Goal: Book appointment/travel/reservation

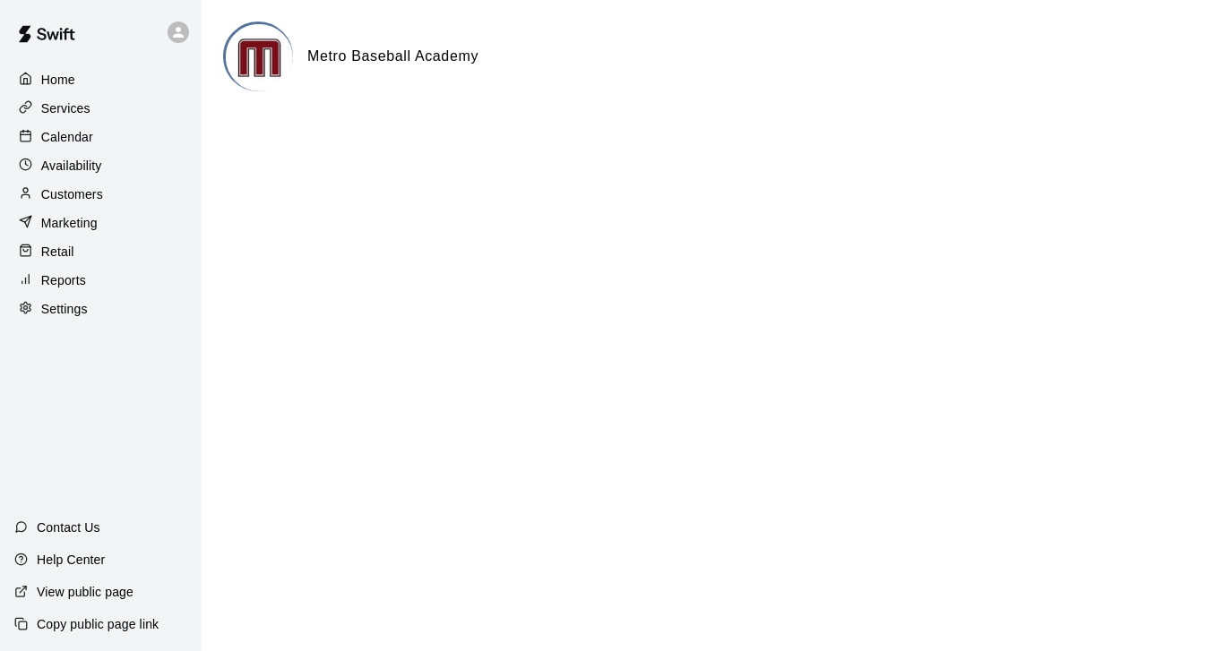
click at [67, 138] on p "Calendar" at bounding box center [67, 137] width 52 height 18
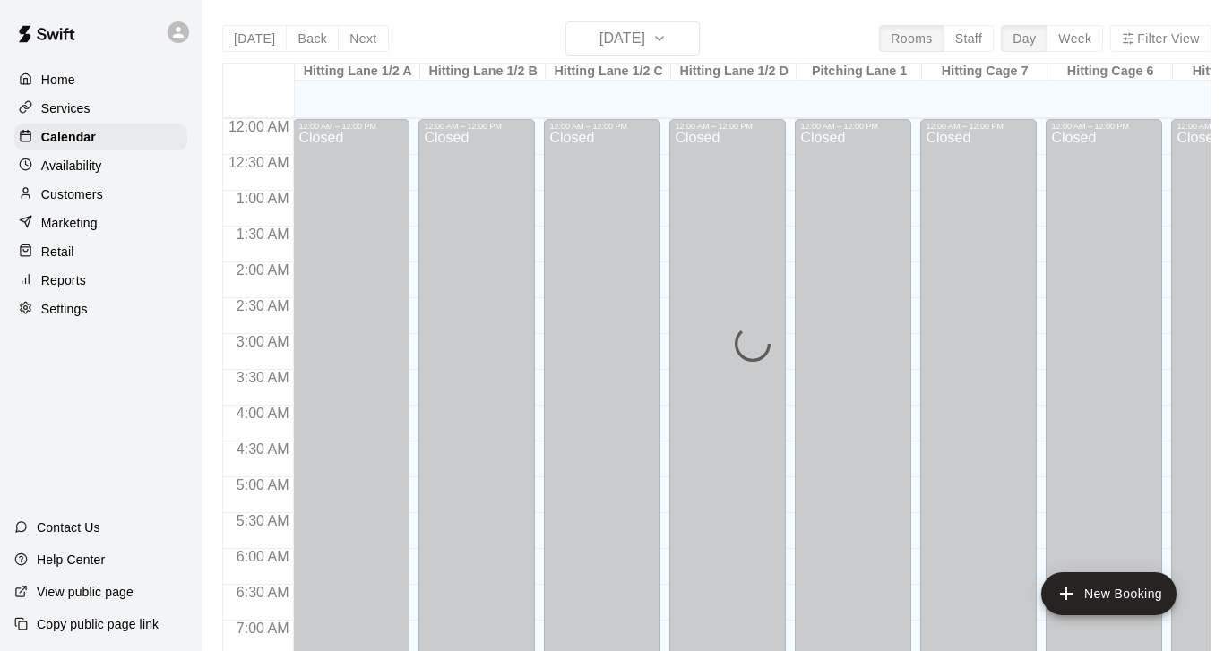
scroll to position [1074, 0]
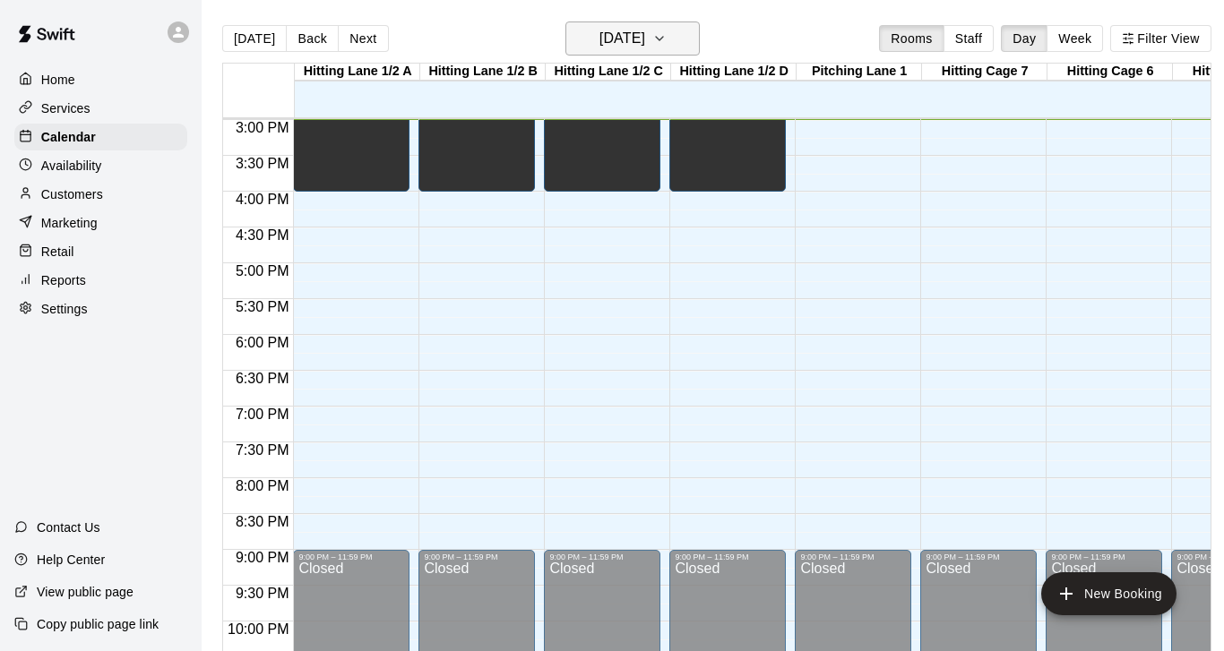
click at [667, 37] on icon "button" at bounding box center [659, 39] width 14 height 22
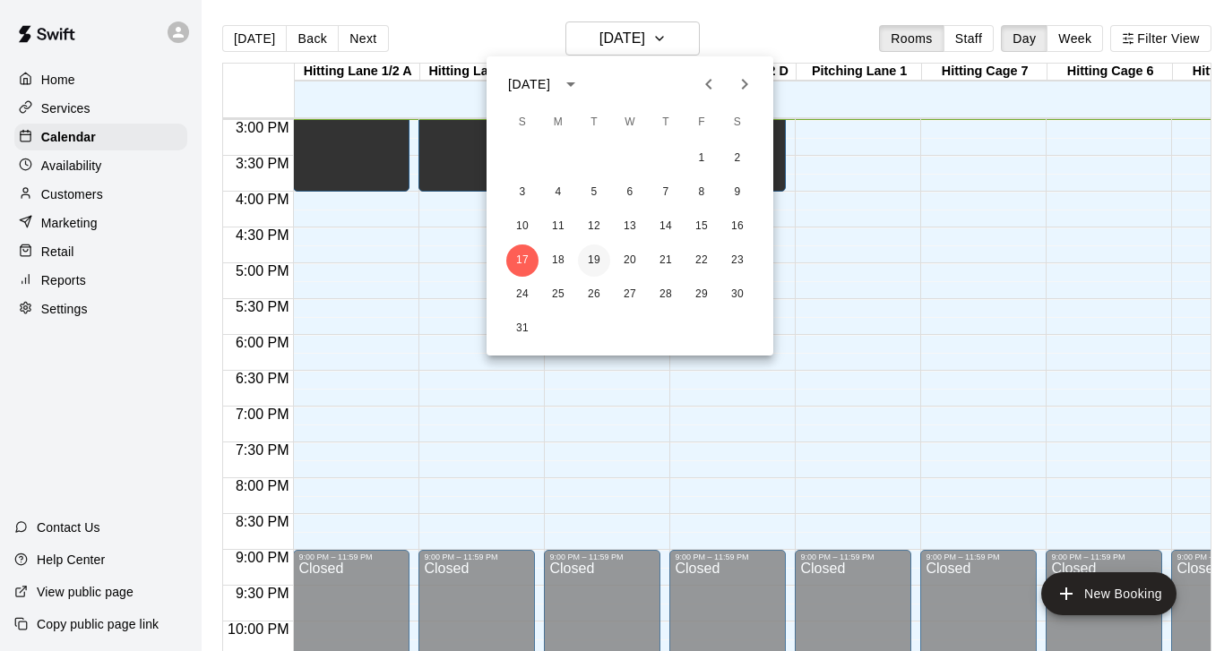
click at [591, 261] on button "19" at bounding box center [594, 261] width 32 height 32
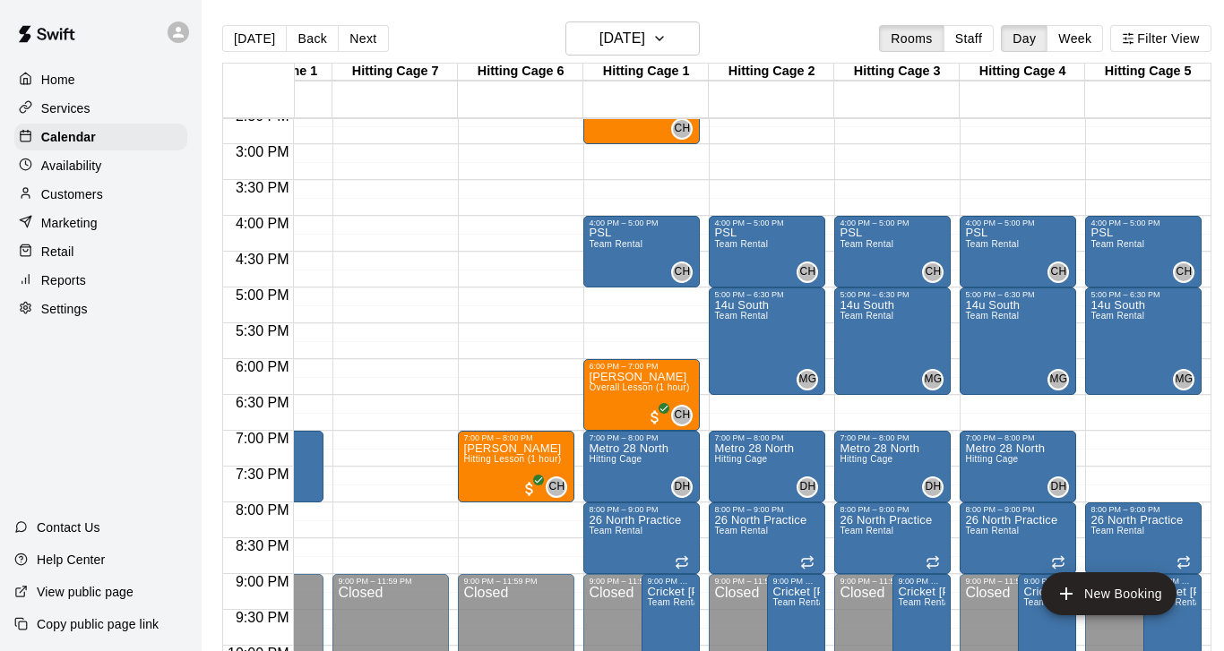
scroll to position [0, 589]
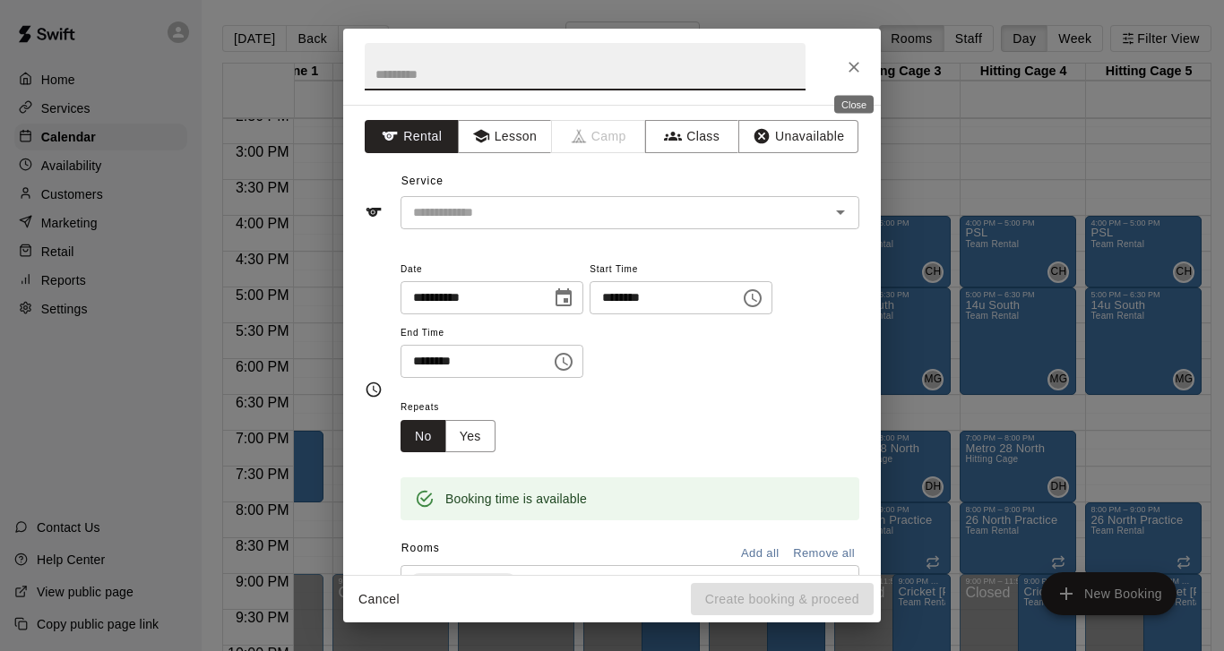
click at [859, 67] on icon "Close" at bounding box center [854, 67] width 18 height 18
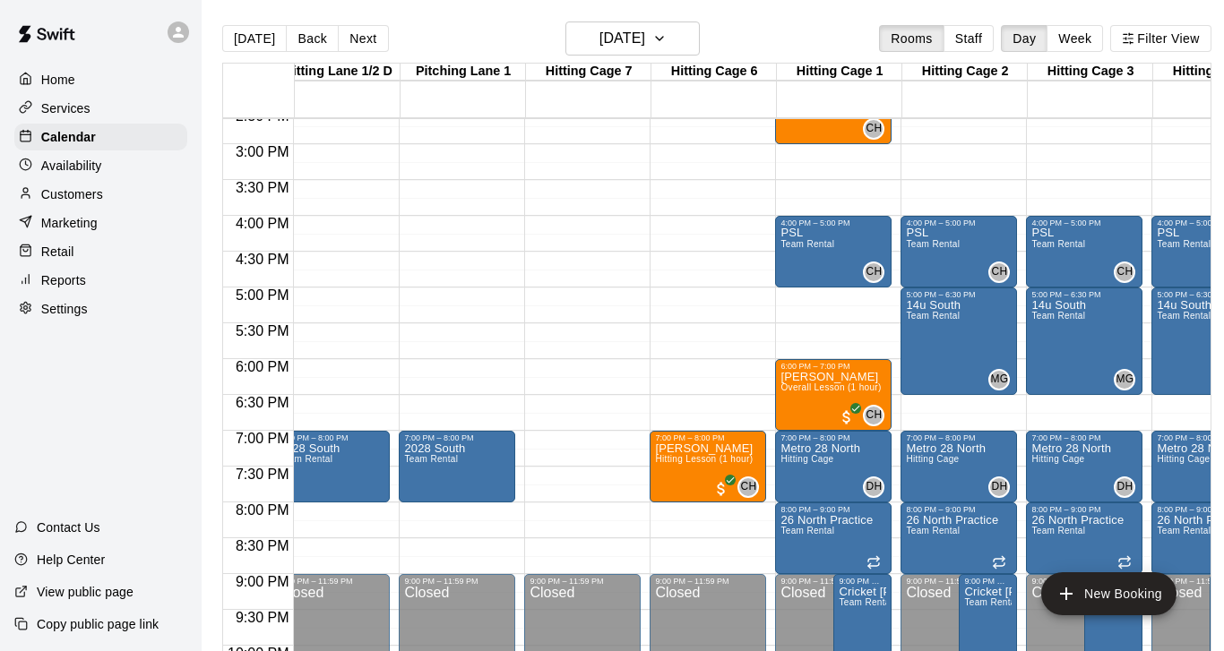
scroll to position [1050, 365]
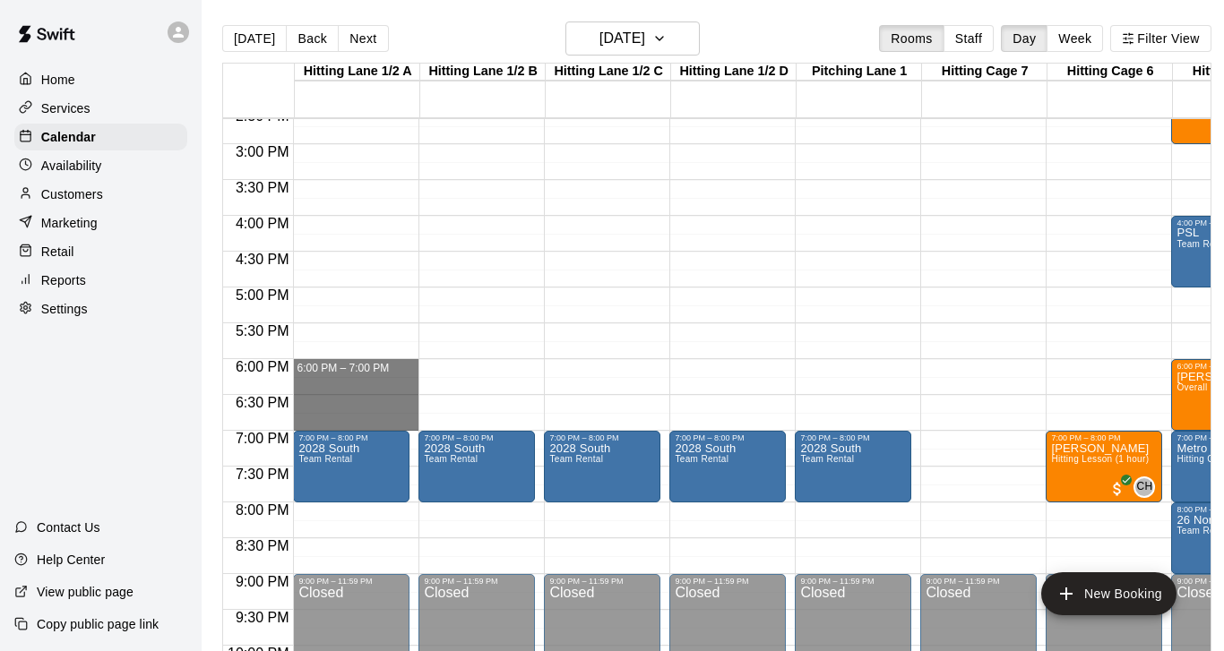
drag, startPoint x: 327, startPoint y: 360, endPoint x: 336, endPoint y: 419, distance: 59.8
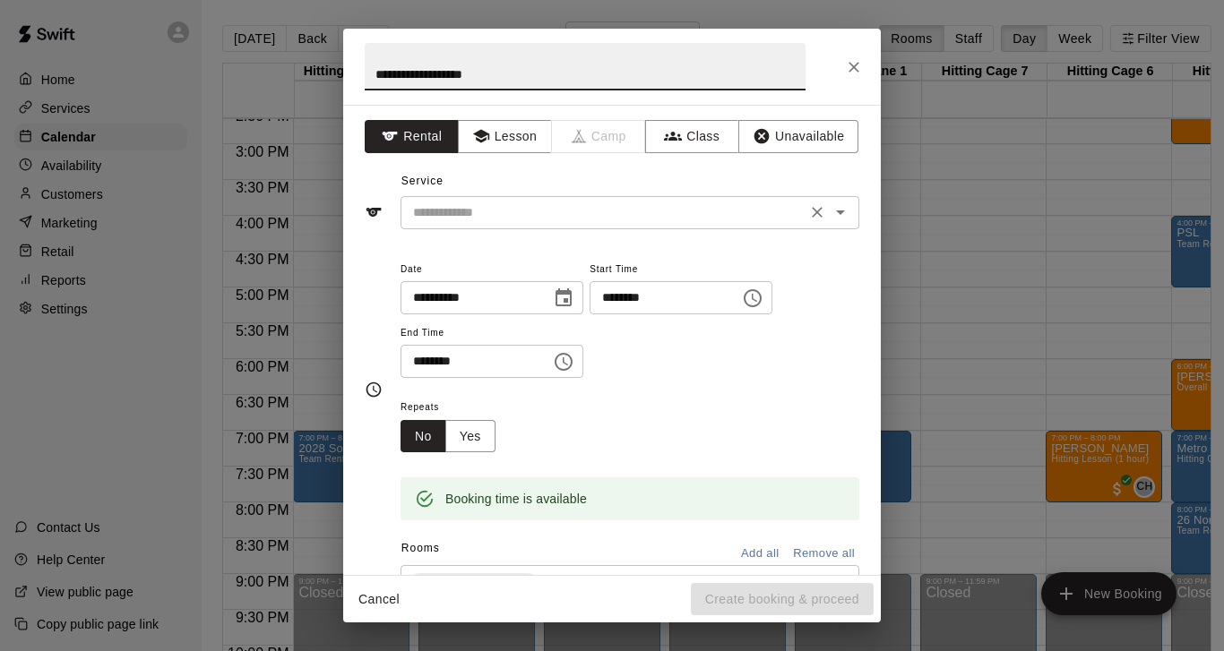
type input "**********"
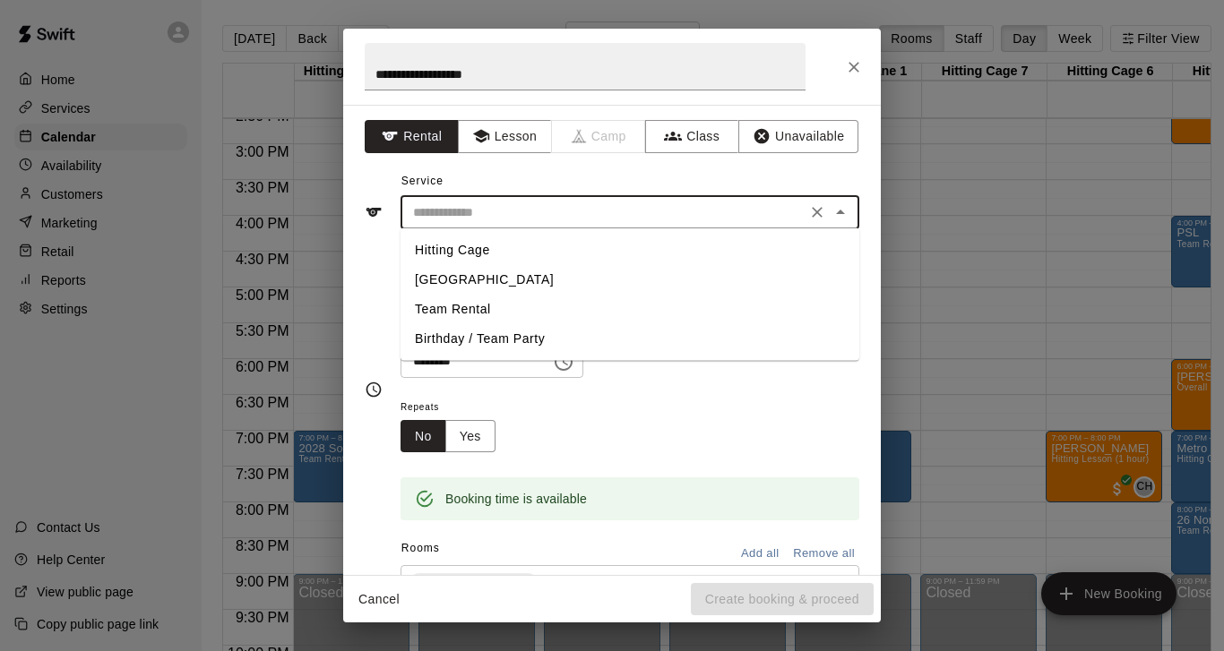
click at [467, 210] on input "text" at bounding box center [603, 213] width 395 height 22
click at [440, 308] on li "Team Rental" at bounding box center [629, 310] width 459 height 30
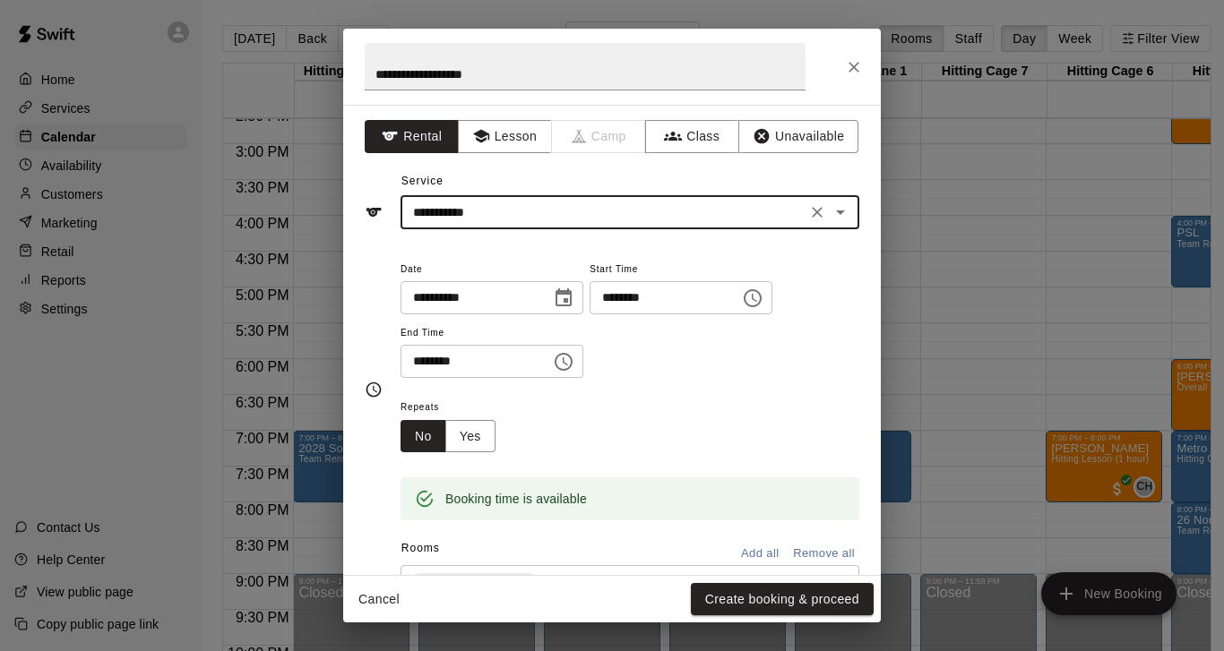
type input "**********"
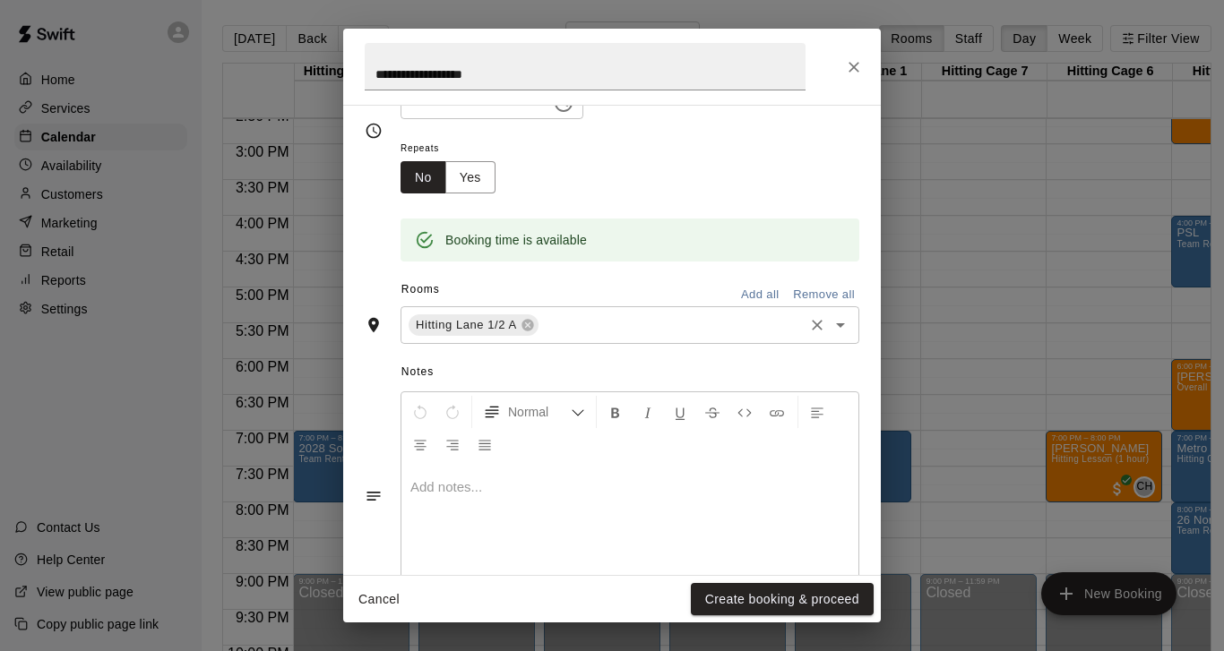
click at [687, 323] on input "text" at bounding box center [671, 325] width 260 height 22
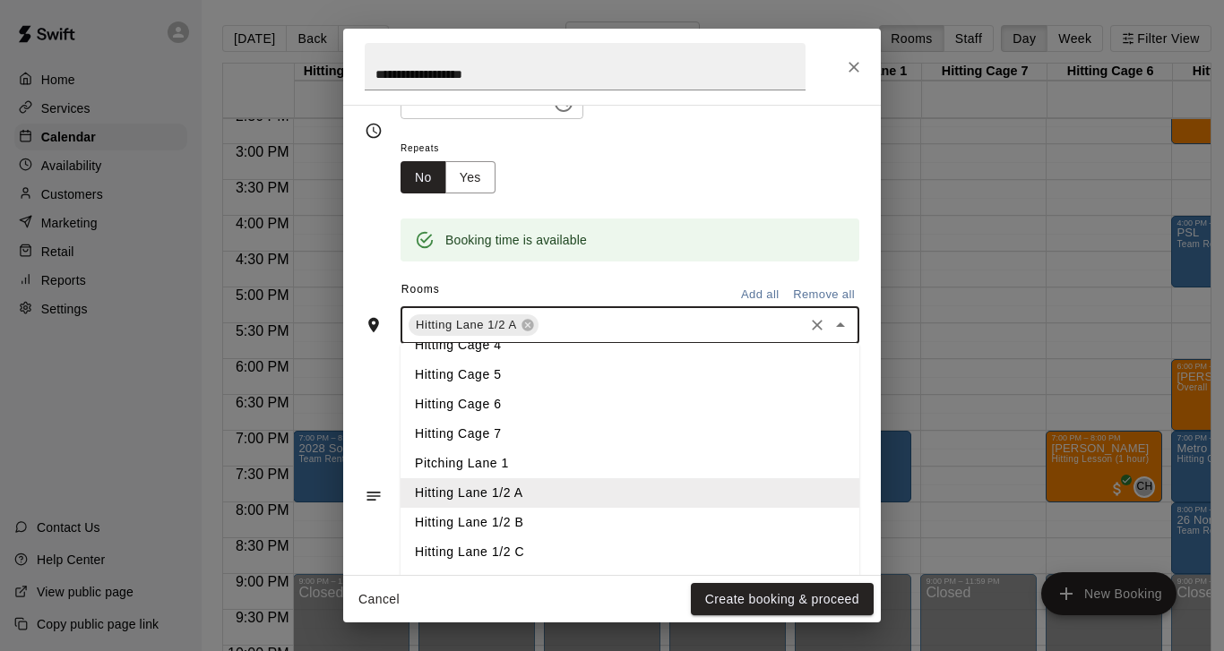
click at [519, 518] on li "Hitting Lane 1/2 B" at bounding box center [629, 523] width 459 height 30
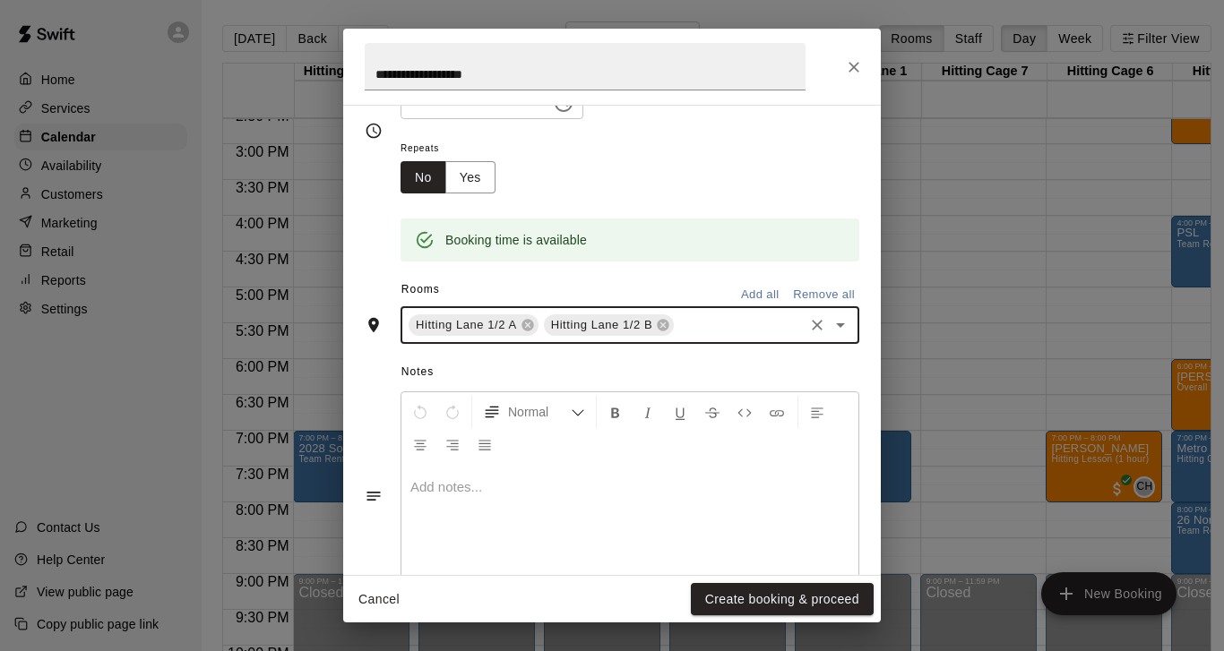
click at [710, 322] on input "text" at bounding box center [738, 325] width 125 height 22
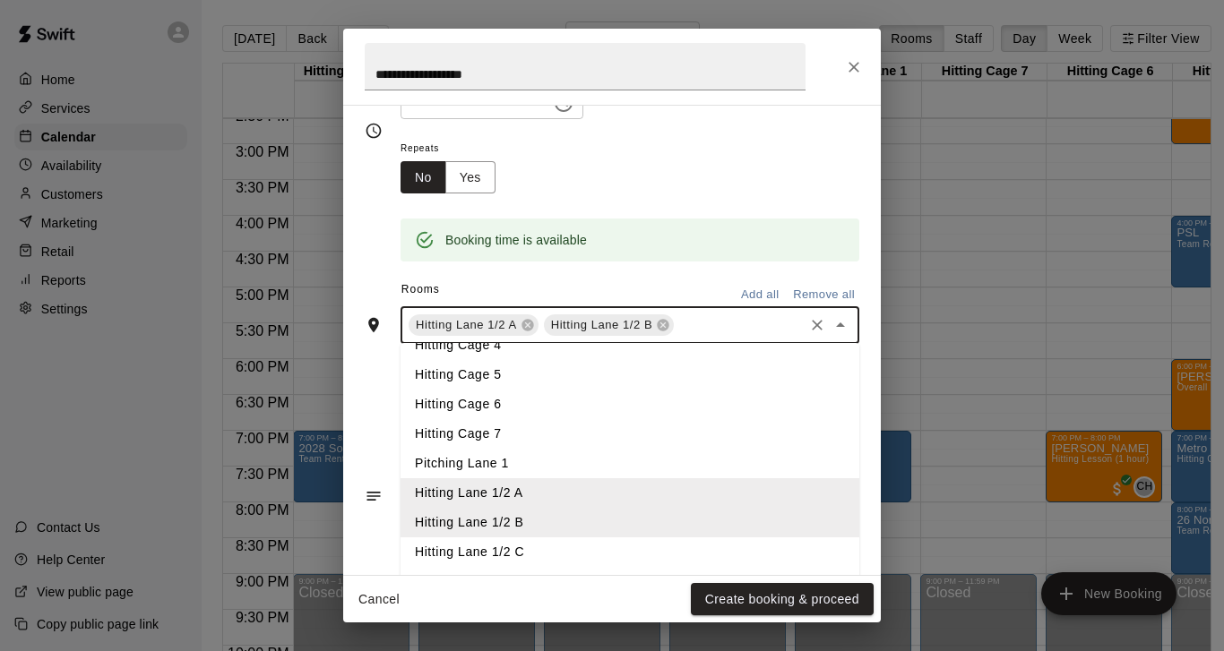
click at [522, 554] on li "Hitting Lane 1/2 C" at bounding box center [629, 553] width 459 height 30
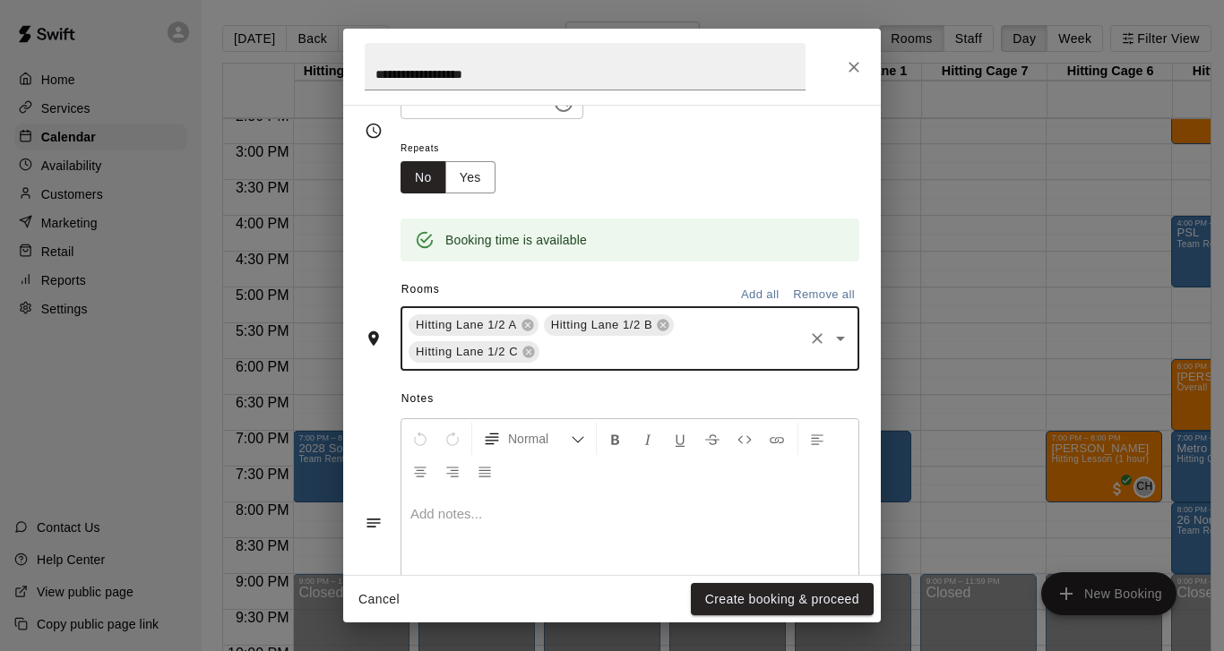
click at [678, 358] on input "text" at bounding box center [671, 352] width 259 height 22
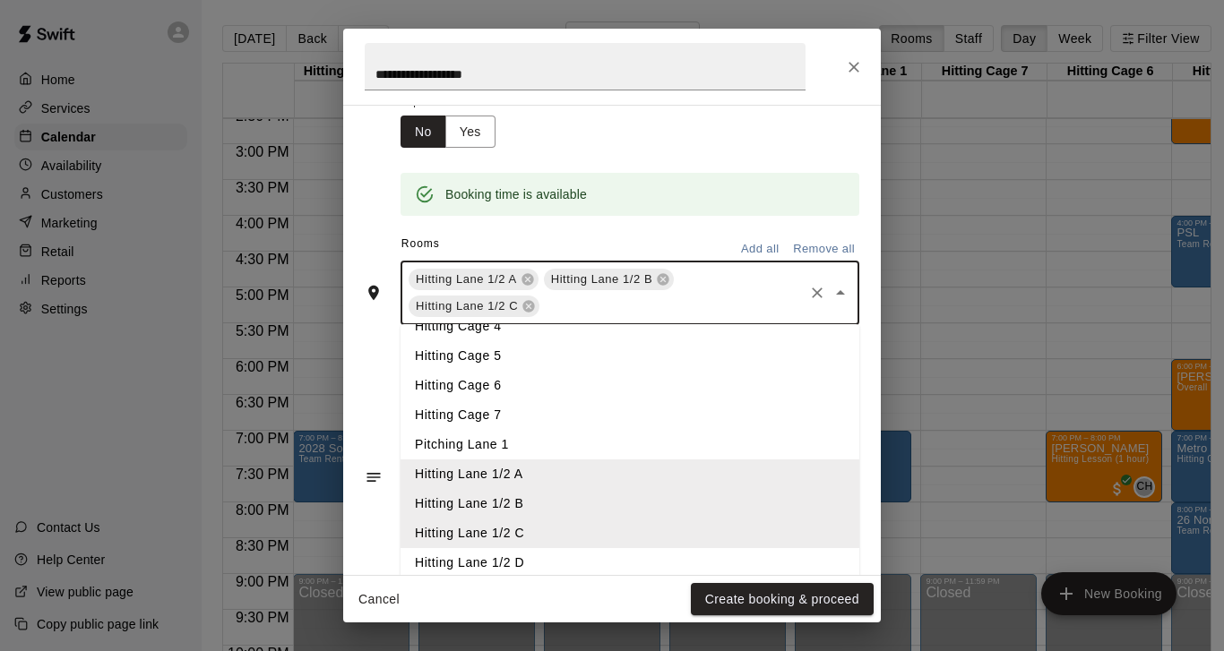
click at [500, 558] on li "Hitting Lane 1/2 D" at bounding box center [629, 563] width 459 height 30
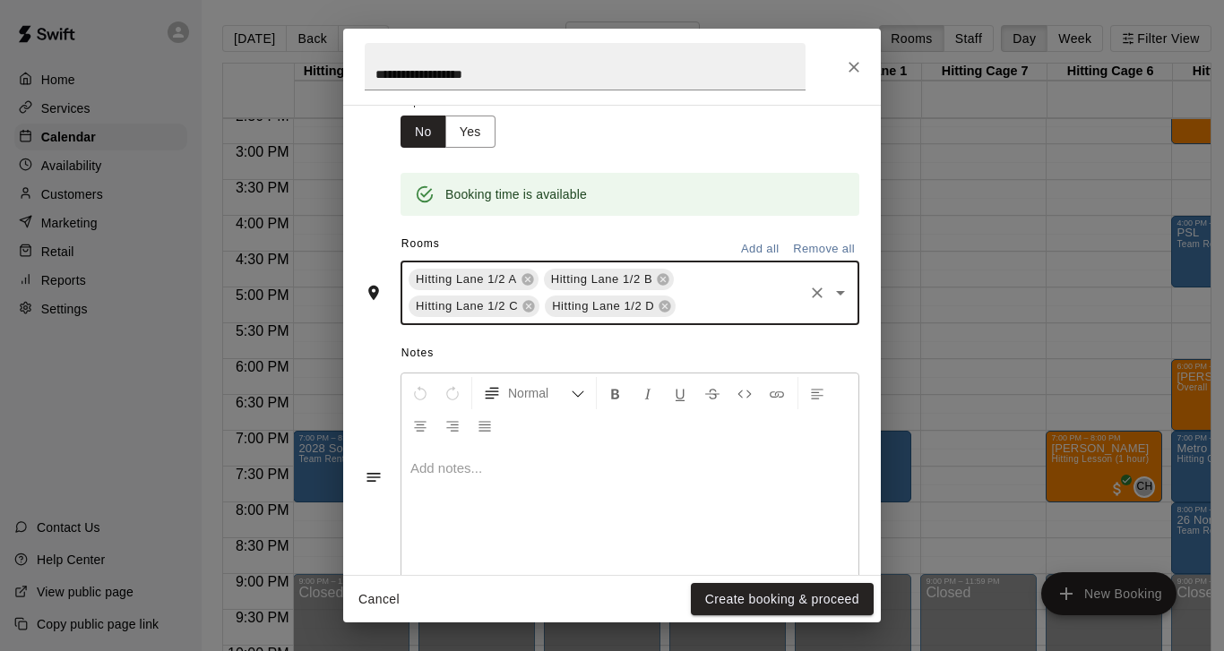
click at [712, 280] on div "Hitting Lane 1/2 A Hitting Lane 1/2 B Hitting Lane 1/2 C Hitting Lane 1/2 D ​" at bounding box center [629, 293] width 459 height 65
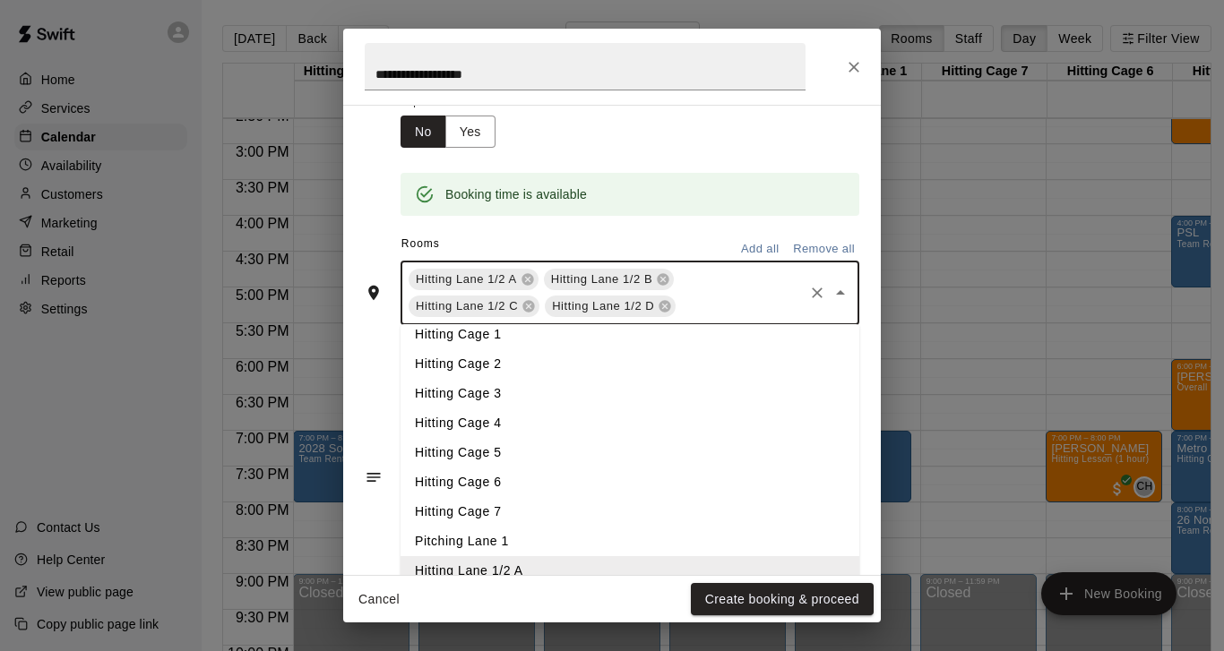
click at [459, 481] on li "Hitting Cage 6" at bounding box center [629, 483] width 459 height 30
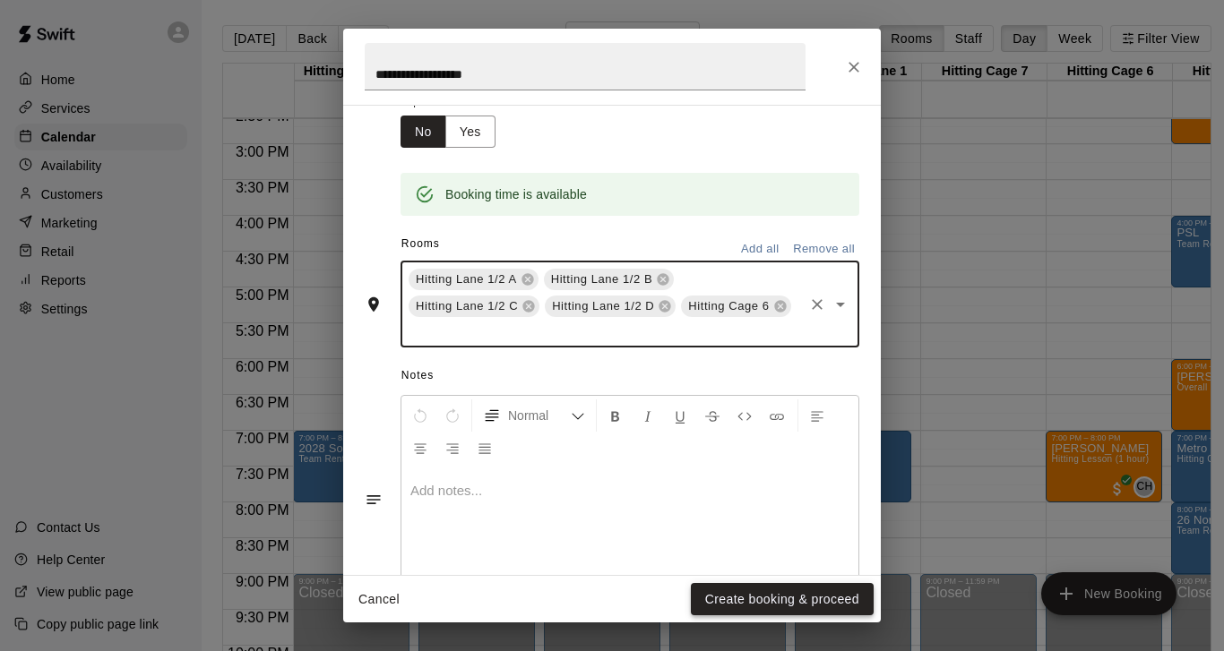
click at [722, 594] on button "Create booking & proceed" at bounding box center [782, 599] width 183 height 33
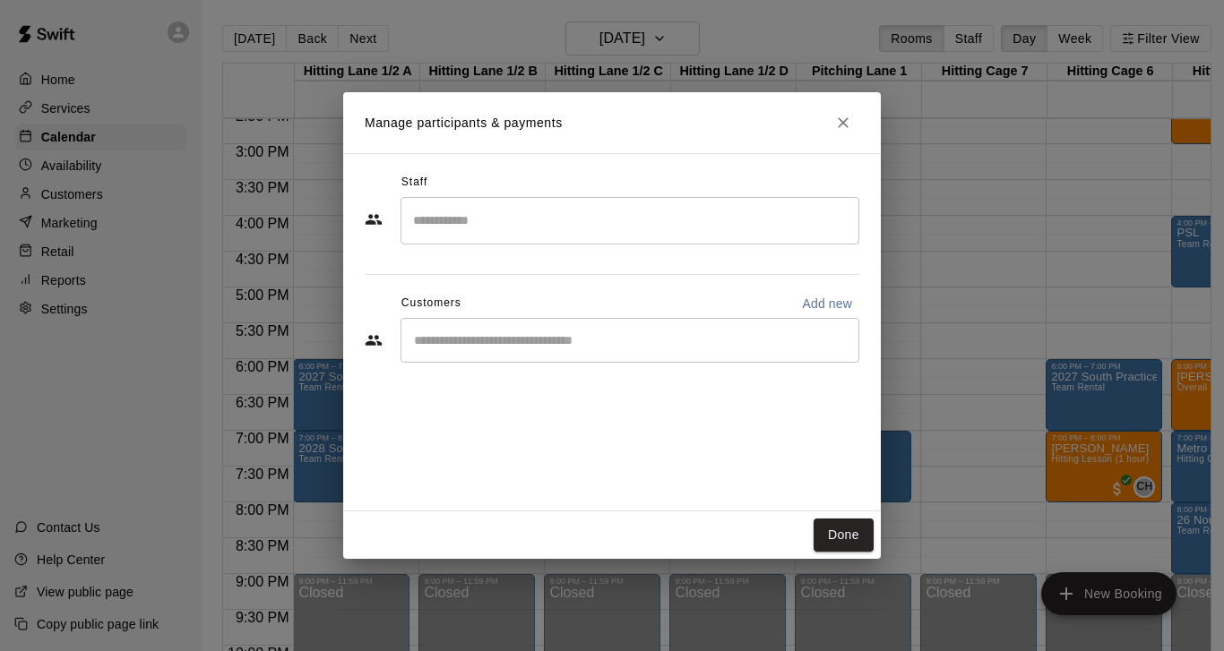
click at [724, 223] on input "Search staff" at bounding box center [630, 220] width 443 height 31
click at [845, 125] on icon "Close" at bounding box center [843, 122] width 11 height 11
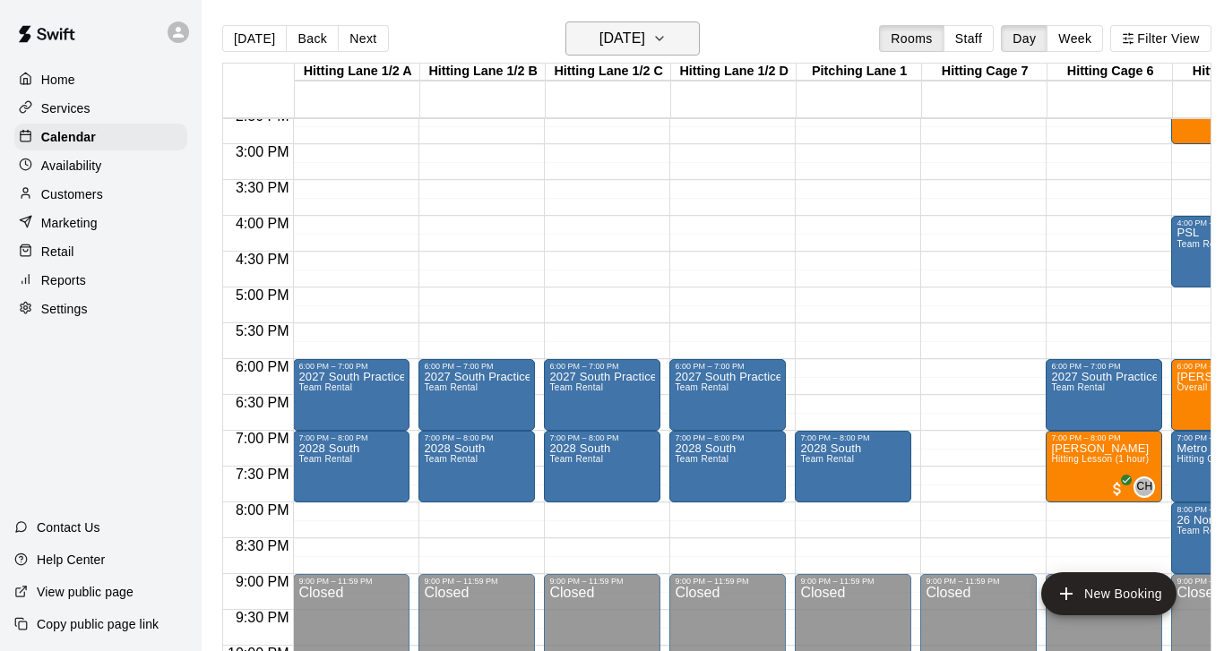
click at [667, 40] on icon "button" at bounding box center [659, 39] width 14 height 22
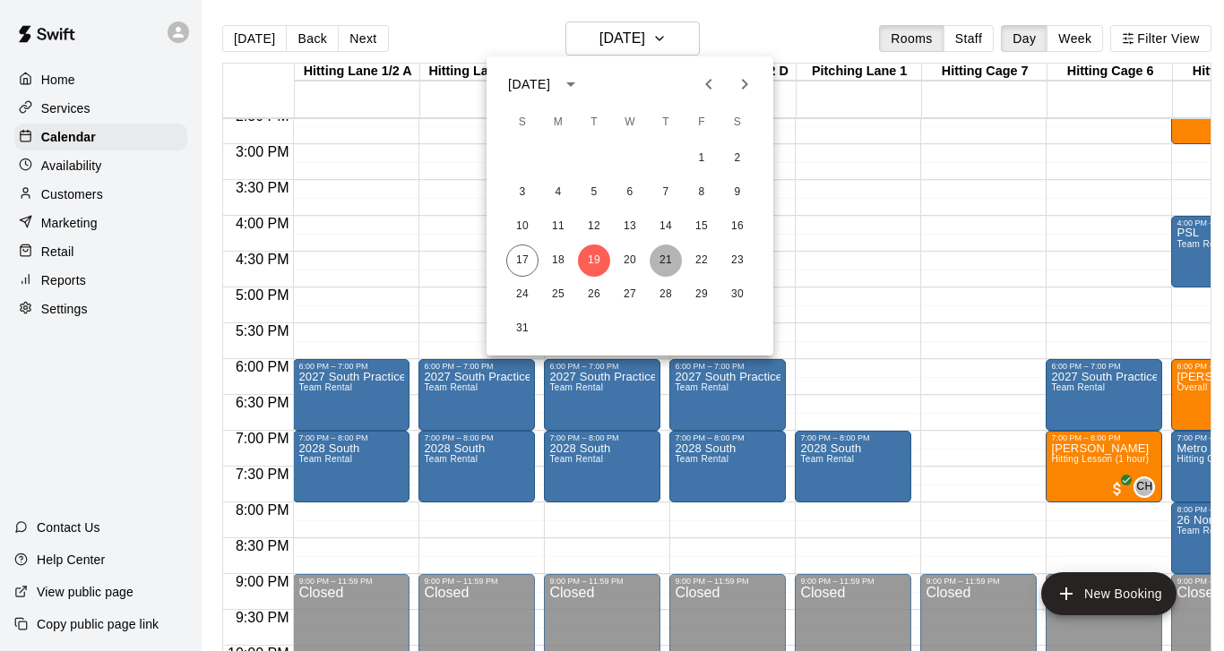
click at [659, 260] on button "21" at bounding box center [665, 261] width 32 height 32
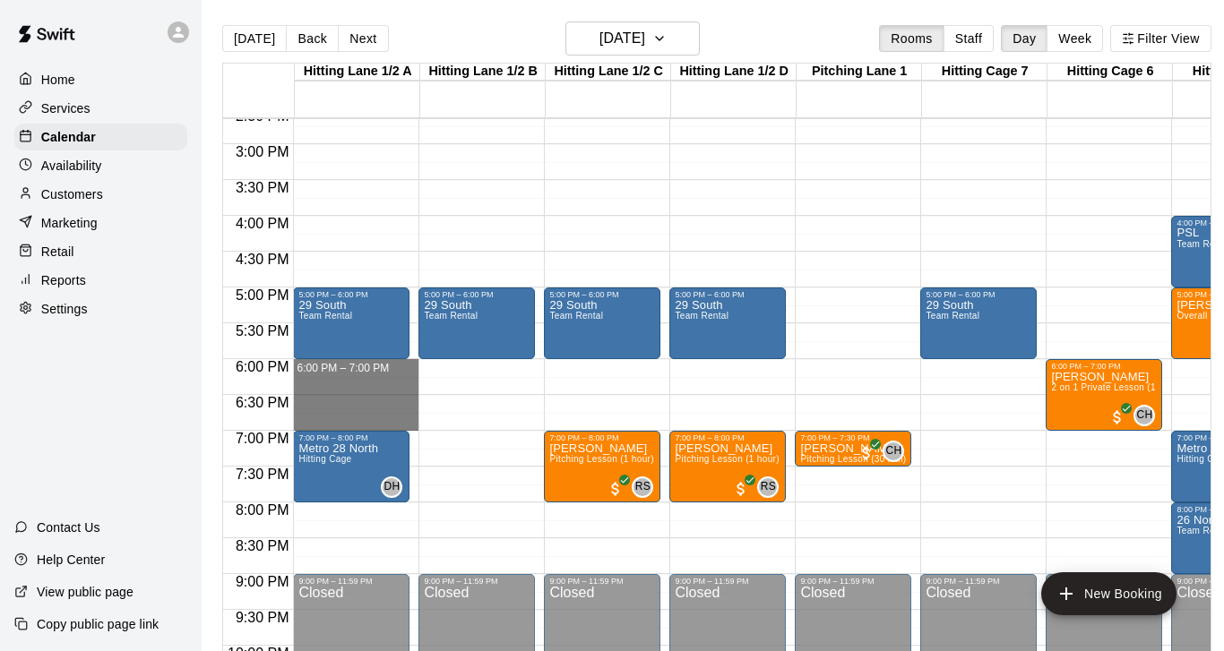
drag, startPoint x: 322, startPoint y: 366, endPoint x: 320, endPoint y: 417, distance: 50.2
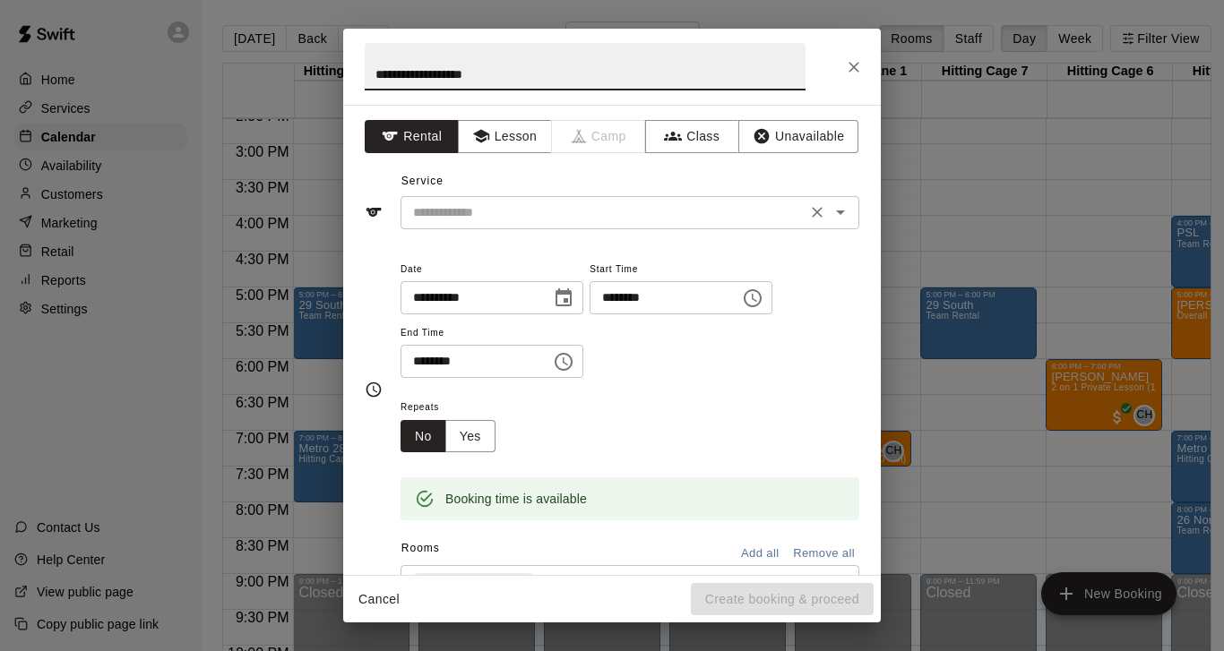
type input "**********"
click at [459, 217] on input "text" at bounding box center [603, 213] width 395 height 22
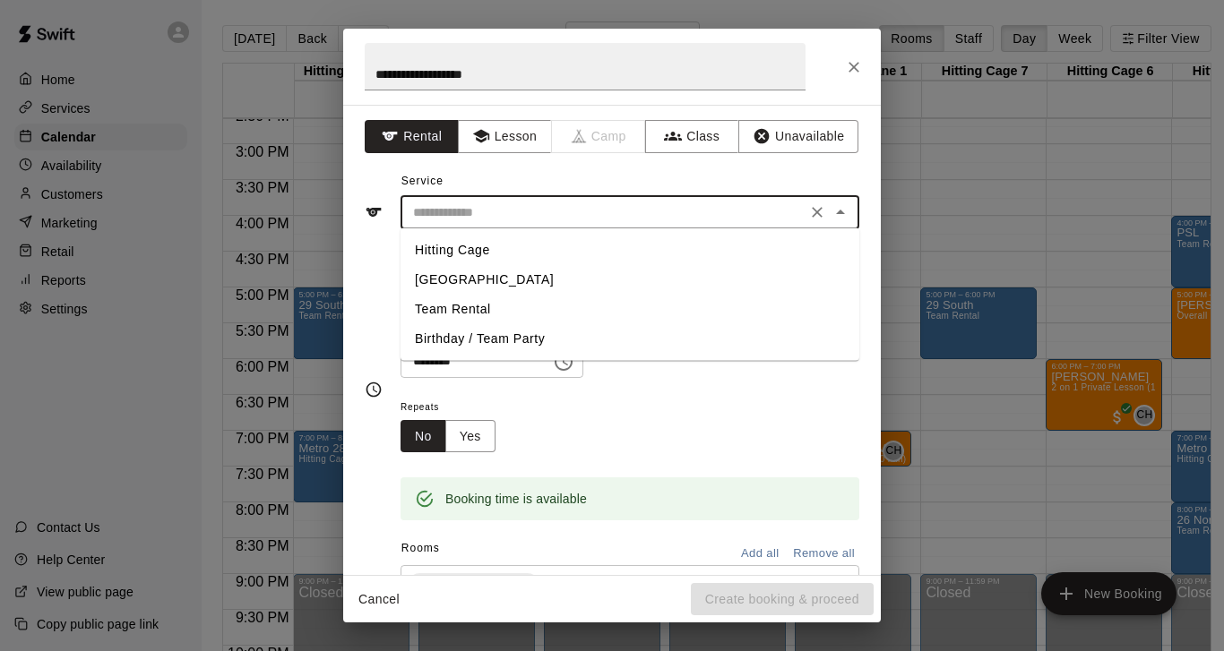
click at [453, 307] on li "Team Rental" at bounding box center [629, 310] width 459 height 30
type input "**********"
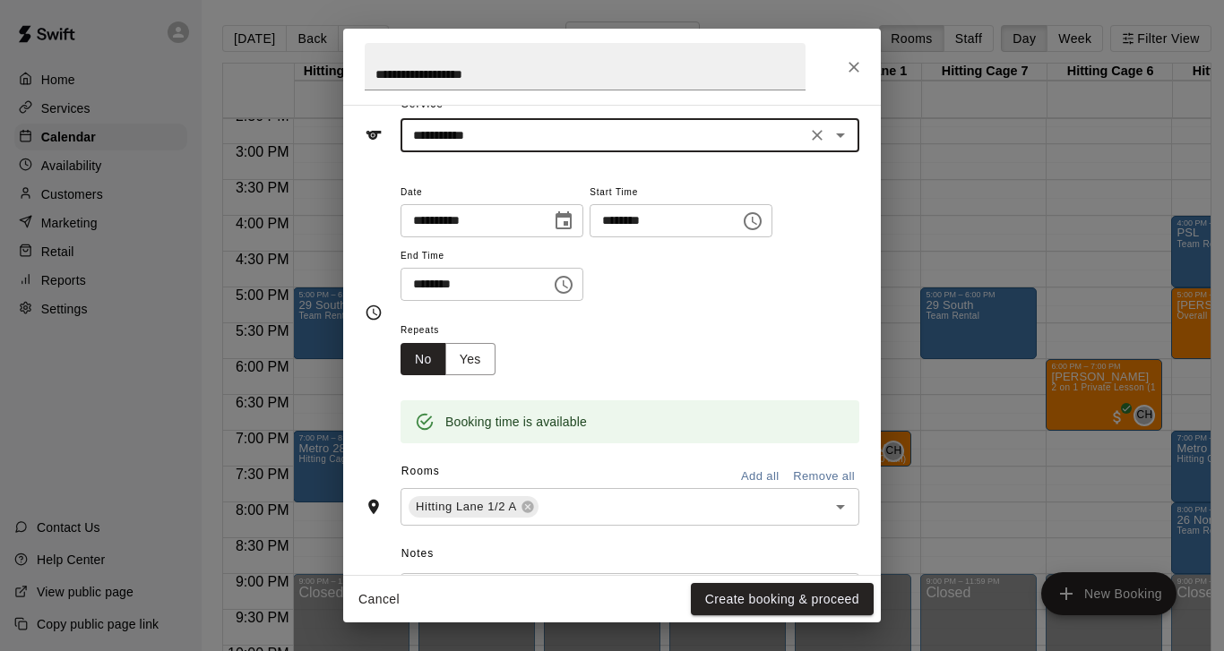
scroll to position [82, 0]
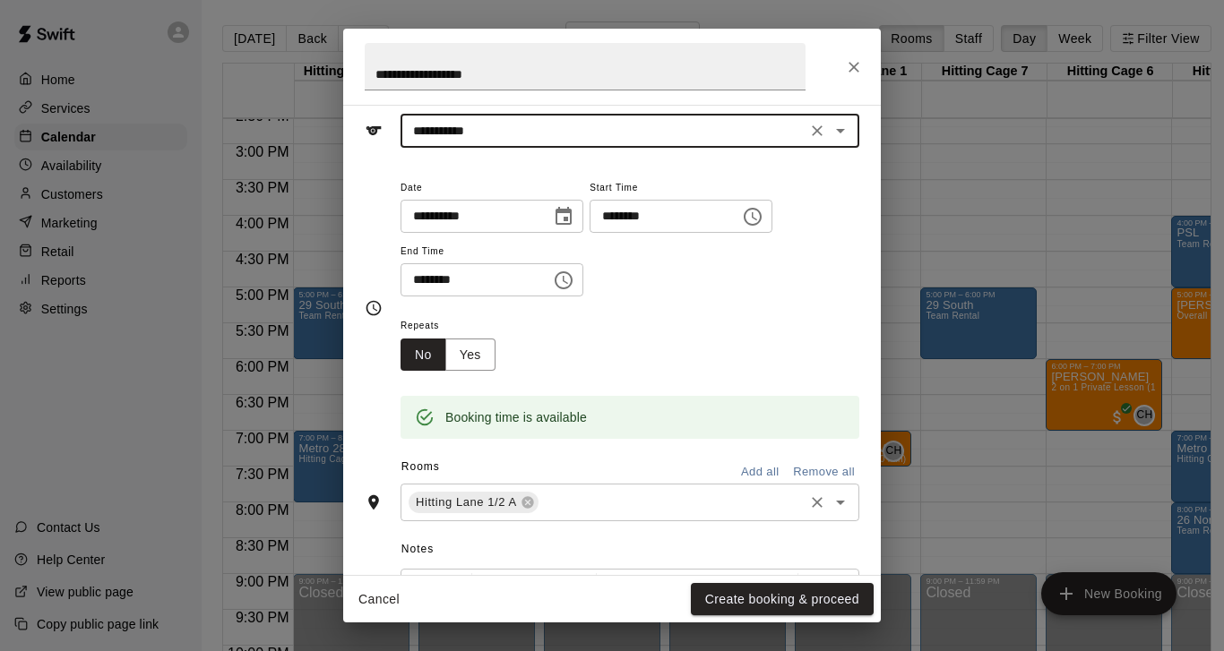
click at [606, 506] on input "text" at bounding box center [671, 503] width 260 height 22
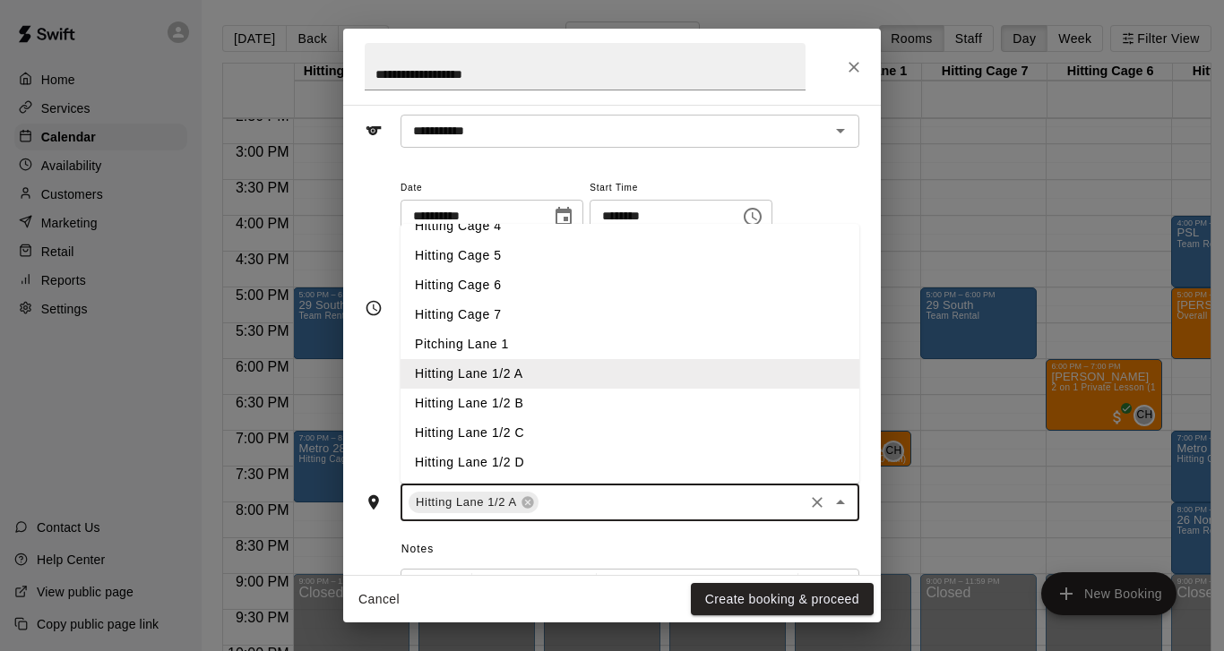
scroll to position [108, 0]
click at [489, 400] on li "Hitting Lane 1/2 B" at bounding box center [629, 404] width 459 height 30
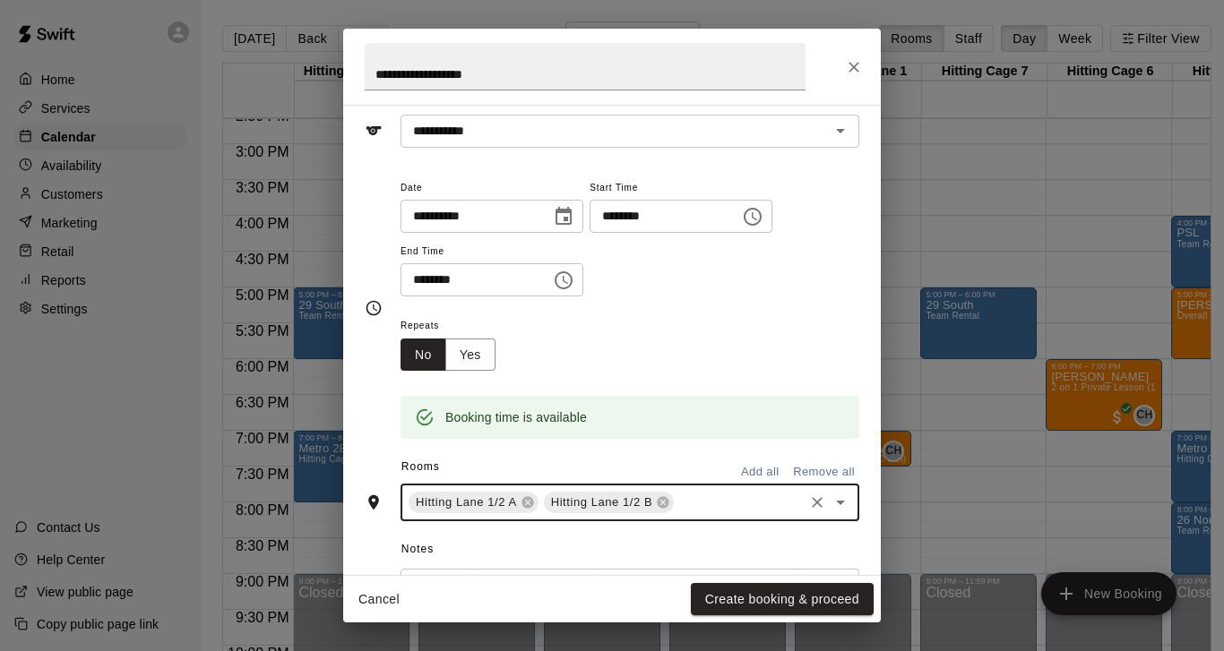
click at [716, 501] on input "text" at bounding box center [738, 503] width 125 height 22
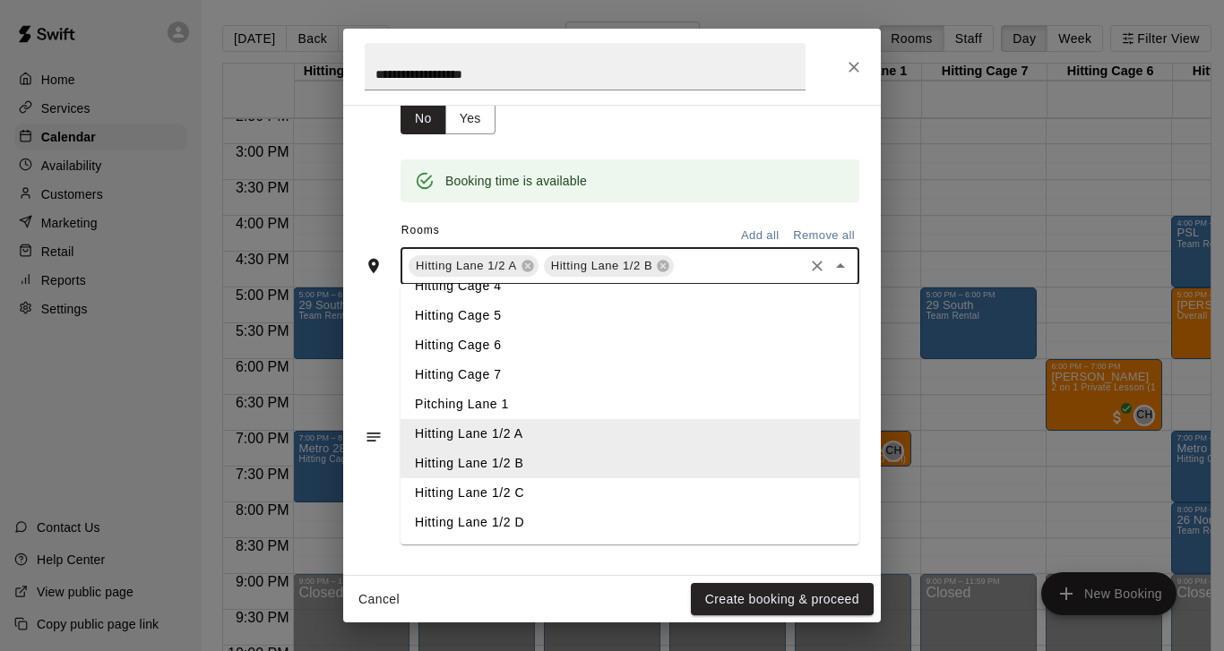
click at [487, 486] on li "Hitting Lane 1/2 C" at bounding box center [629, 493] width 459 height 30
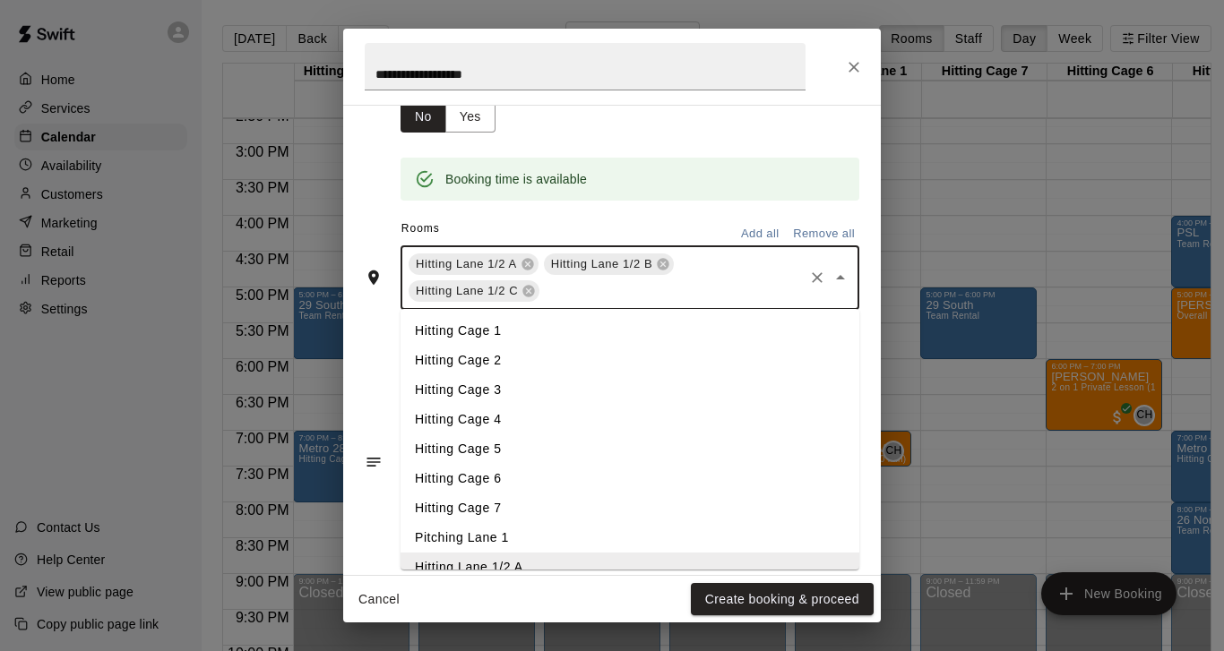
click at [663, 286] on input "text" at bounding box center [671, 291] width 259 height 22
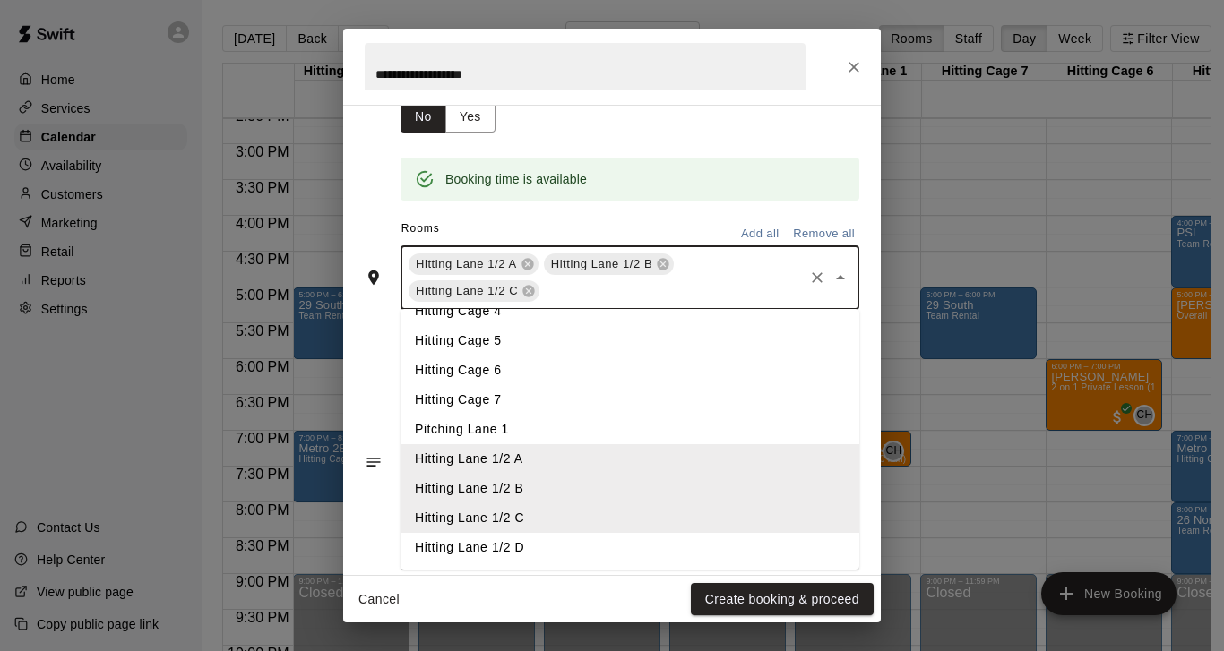
click at [517, 545] on li "Hitting Lane 1/2 D" at bounding box center [629, 548] width 459 height 30
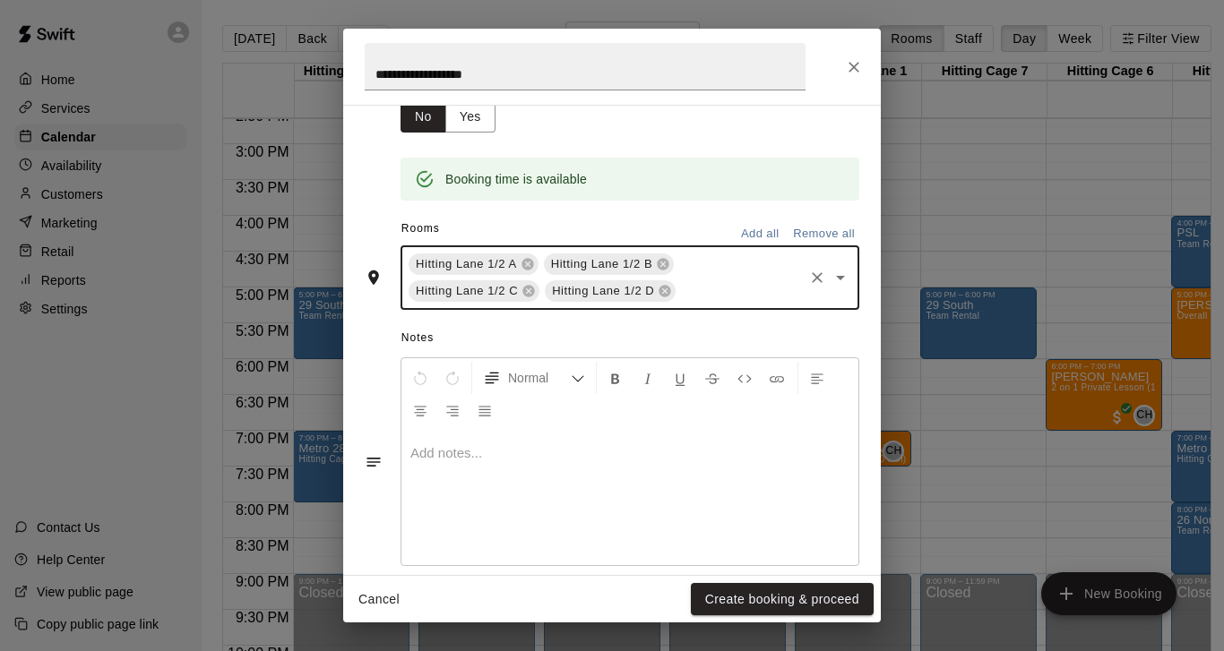
click at [714, 280] on input "text" at bounding box center [739, 291] width 123 height 22
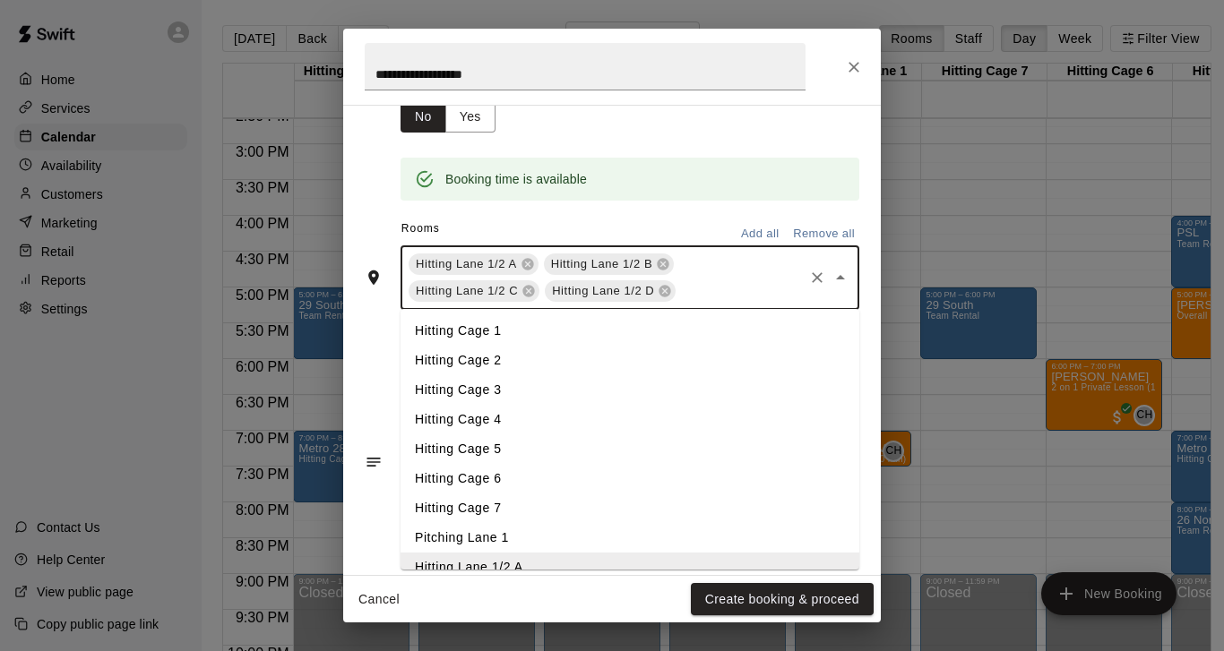
click at [475, 472] on li "Hitting Cage 6" at bounding box center [629, 479] width 459 height 30
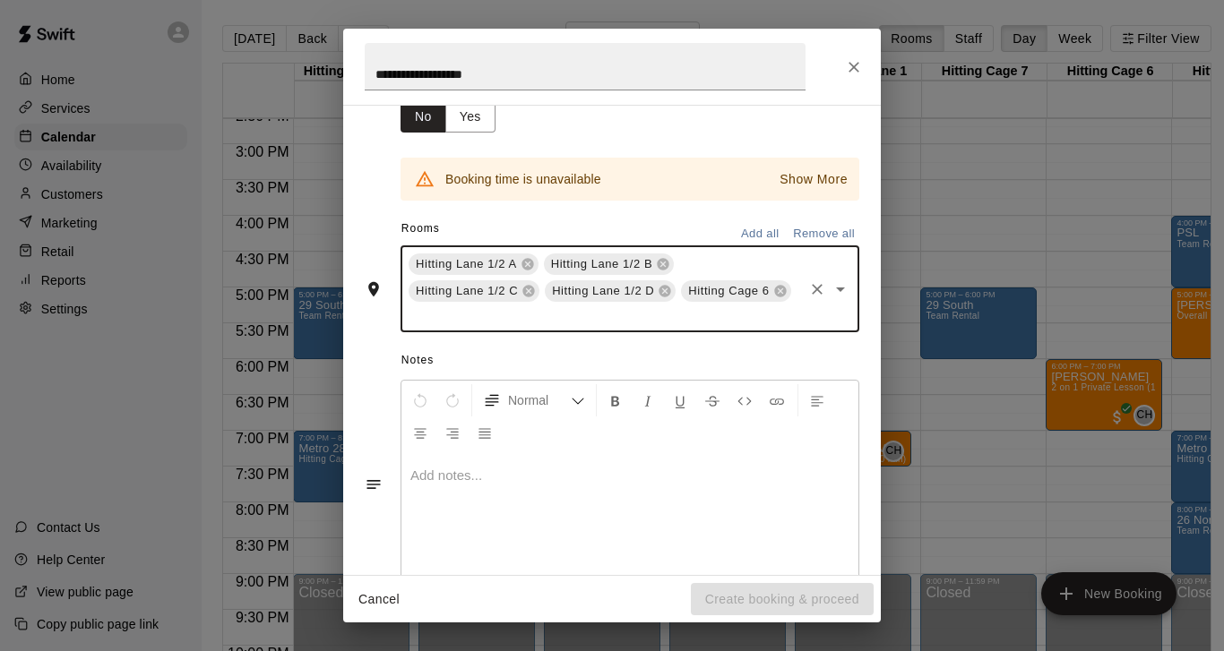
scroll to position [301, 0]
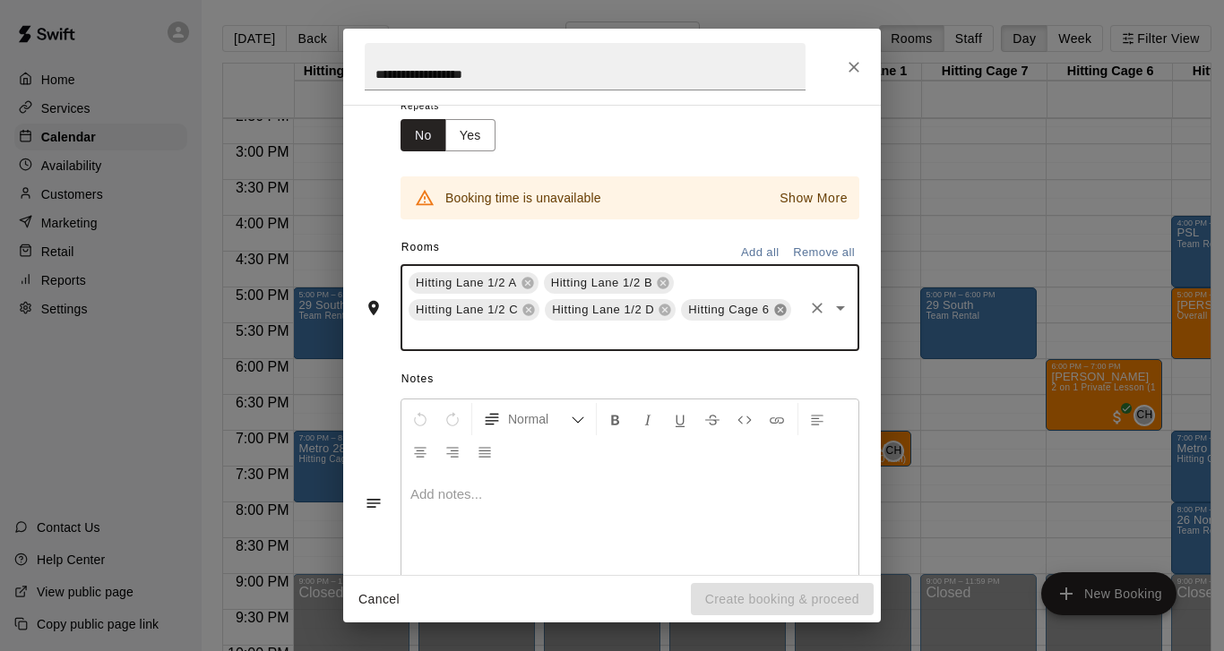
click at [779, 306] on icon at bounding box center [780, 310] width 14 height 14
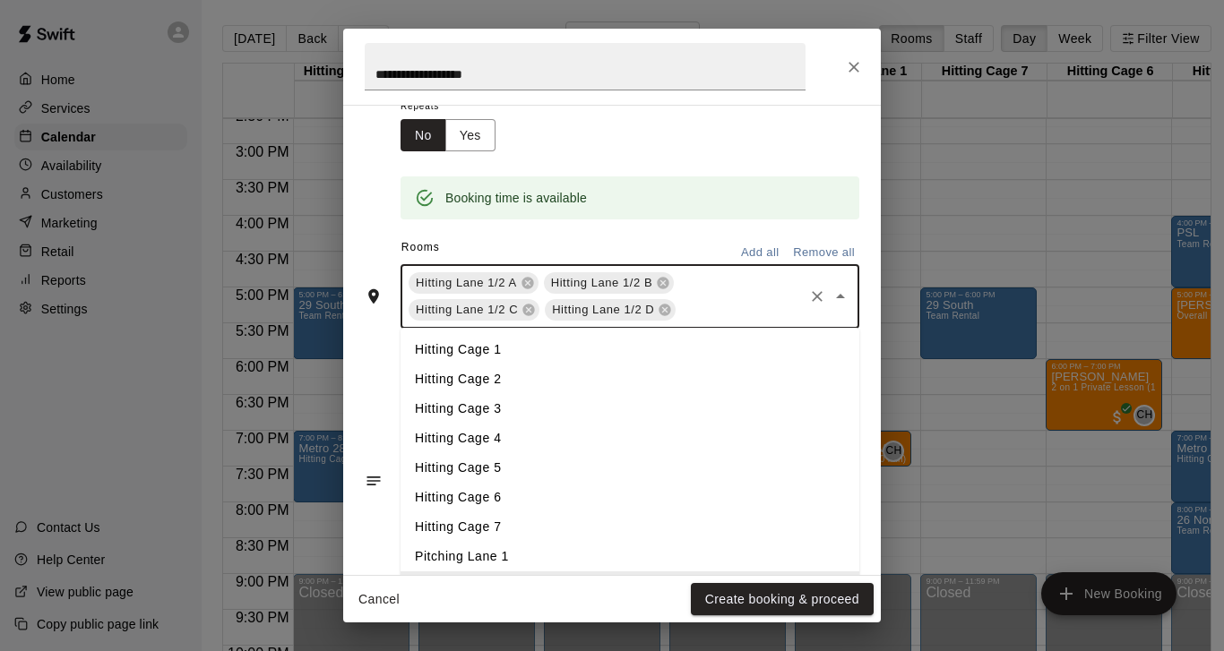
click at [725, 314] on input "text" at bounding box center [739, 310] width 123 height 22
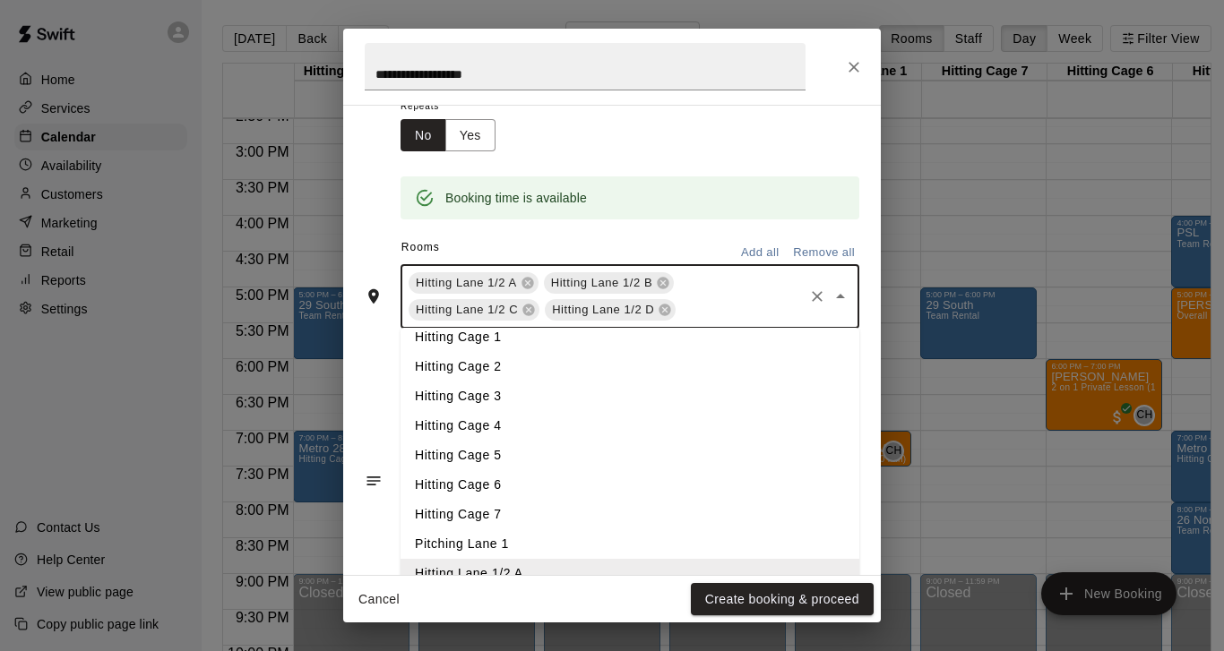
click at [488, 515] on li "Hitting Cage 7" at bounding box center [629, 515] width 459 height 30
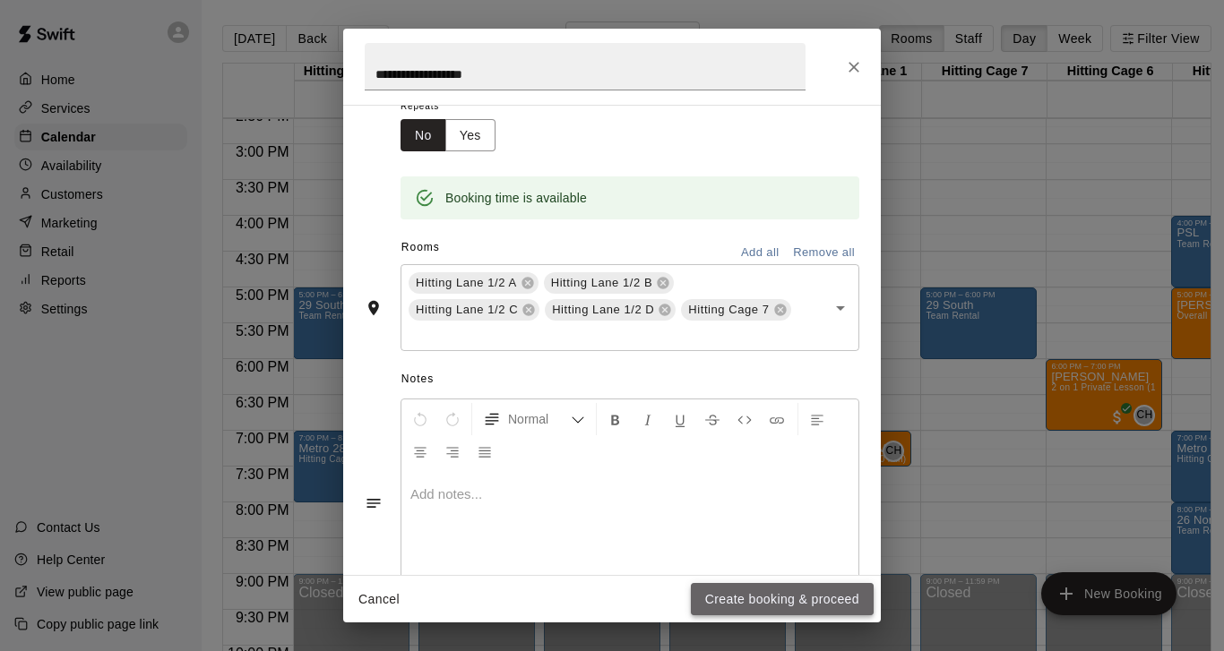
click at [754, 597] on button "Create booking & proceed" at bounding box center [782, 599] width 183 height 33
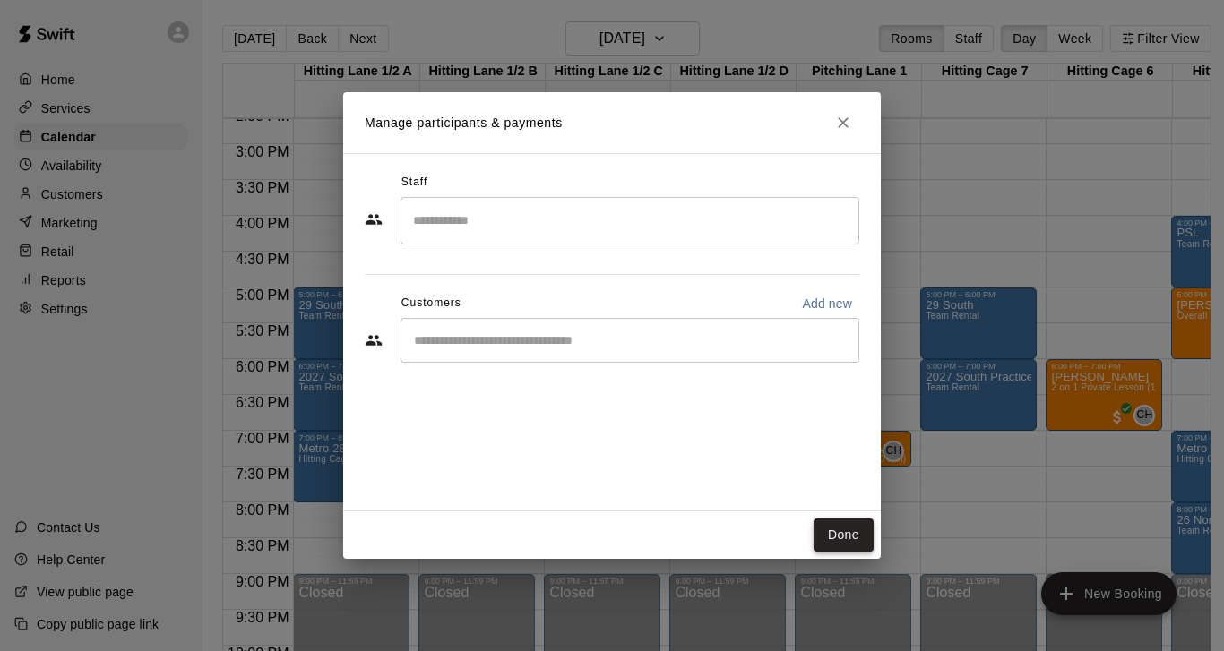
click at [845, 538] on button "Done" at bounding box center [843, 535] width 60 height 33
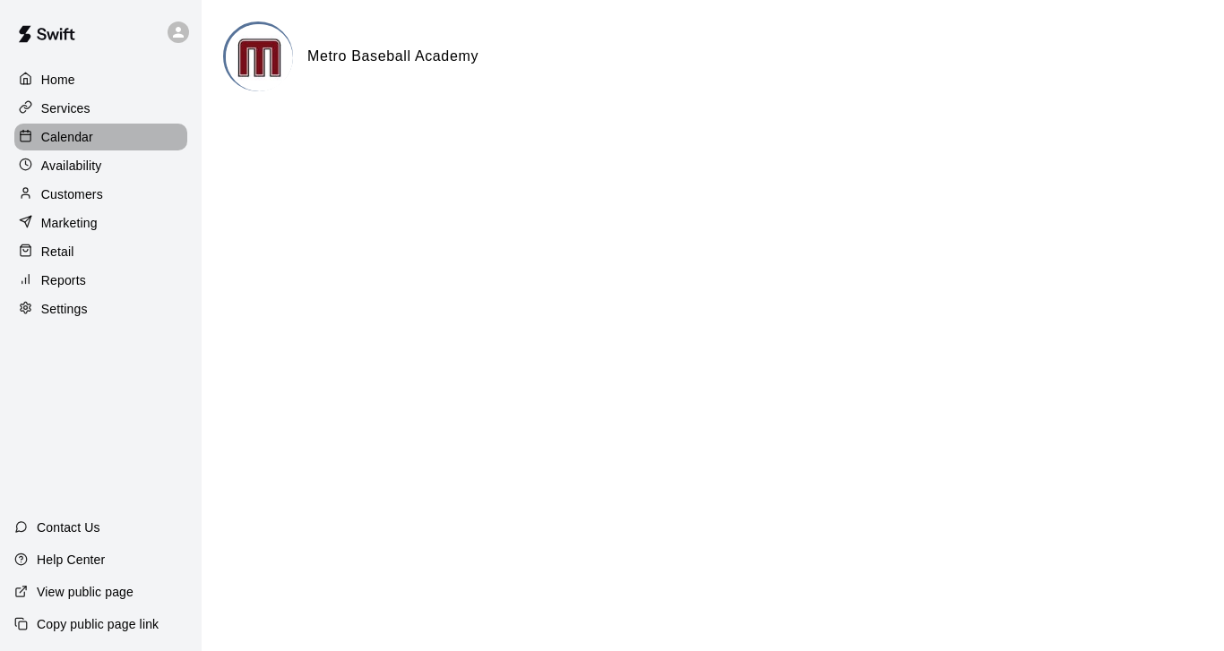
click at [65, 138] on p "Calendar" at bounding box center [67, 137] width 52 height 18
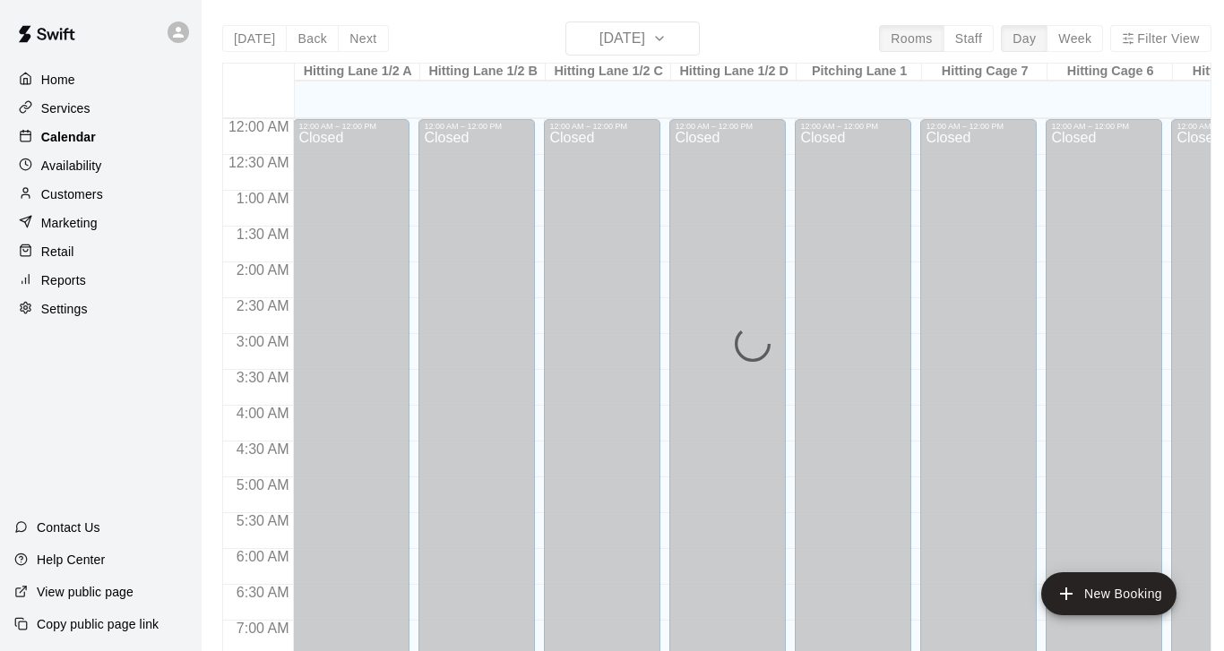
scroll to position [1109, 0]
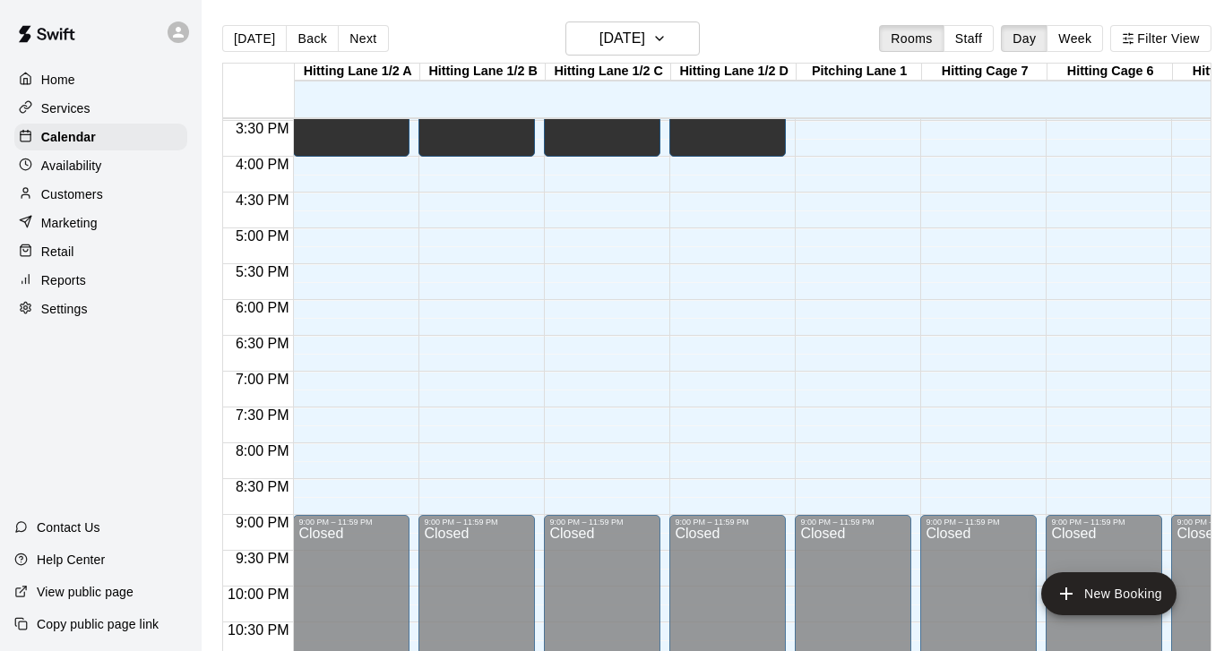
click at [61, 170] on p "Availability" at bounding box center [71, 166] width 61 height 18
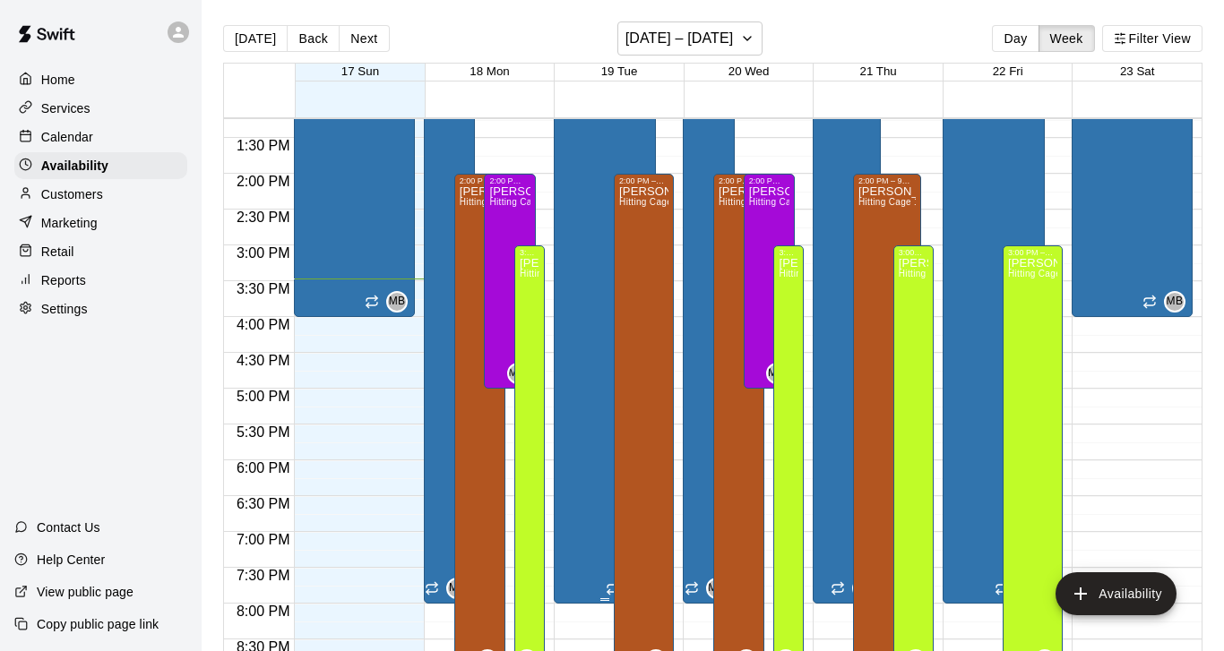
scroll to position [947, 0]
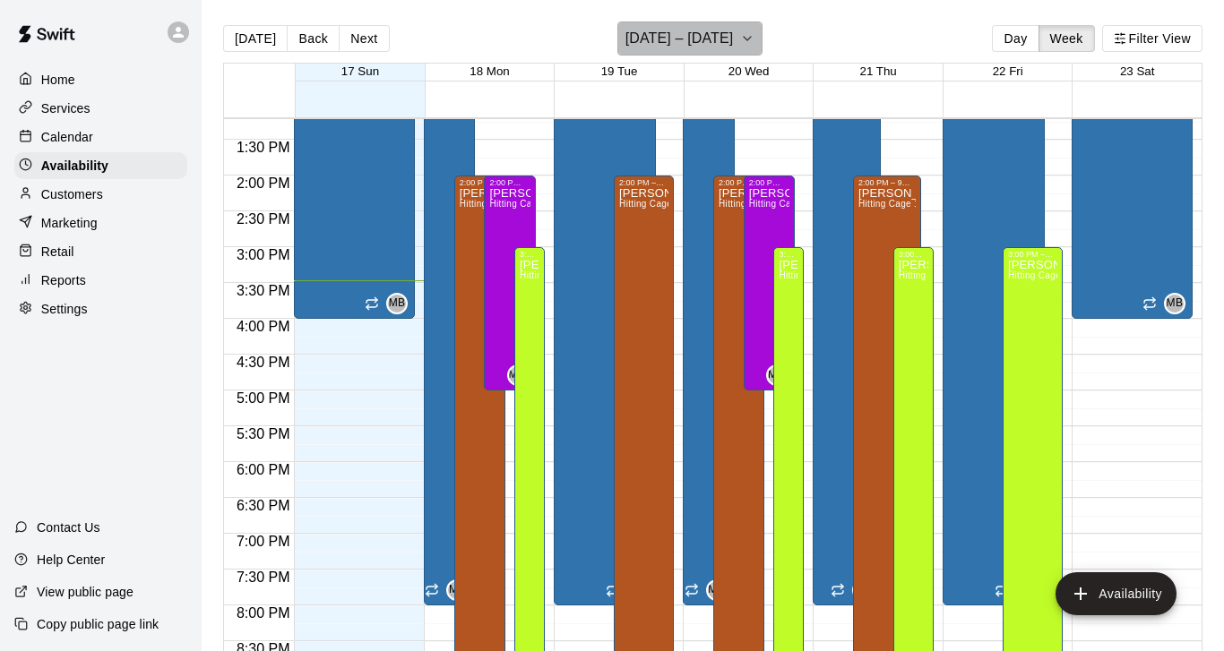
click at [740, 37] on icon "button" at bounding box center [747, 39] width 14 height 22
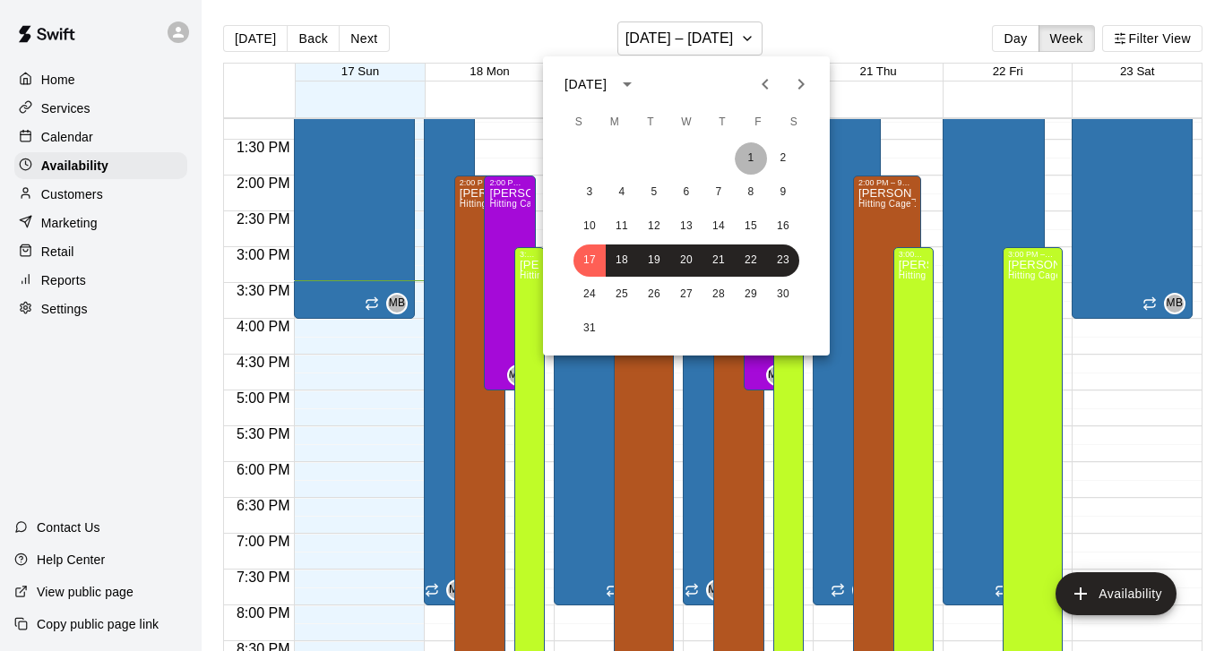
click at [747, 159] on button "1" at bounding box center [751, 158] width 32 height 32
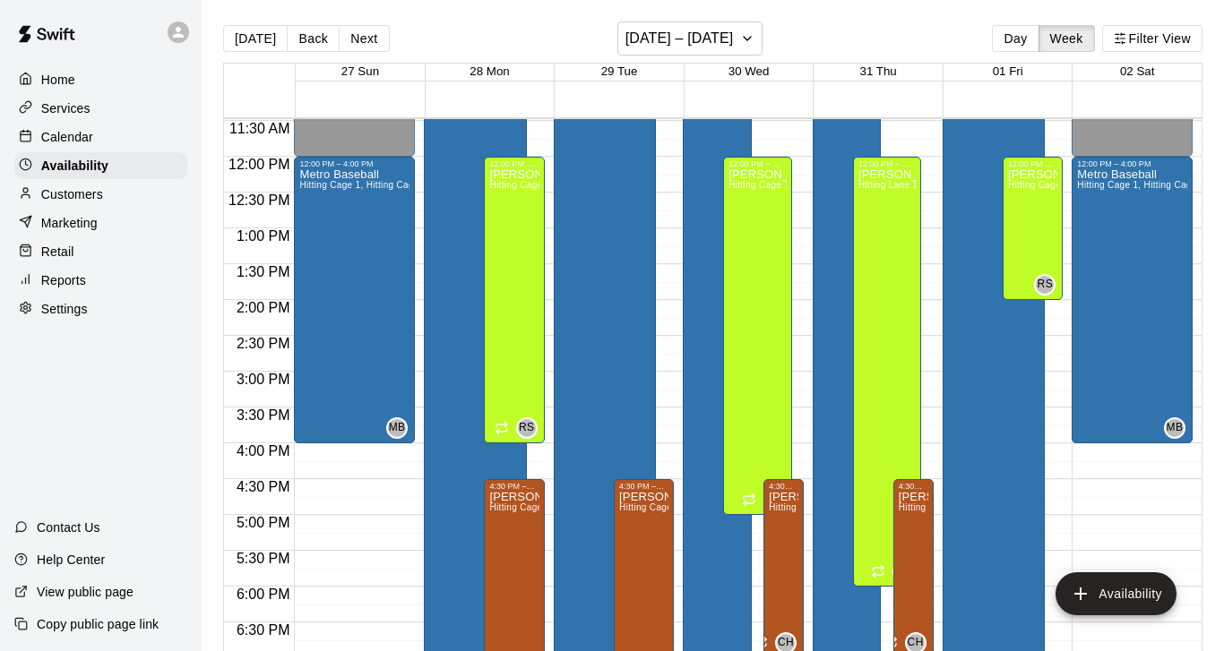
scroll to position [823, 0]
click at [754, 42] on icon "button" at bounding box center [747, 39] width 14 height 22
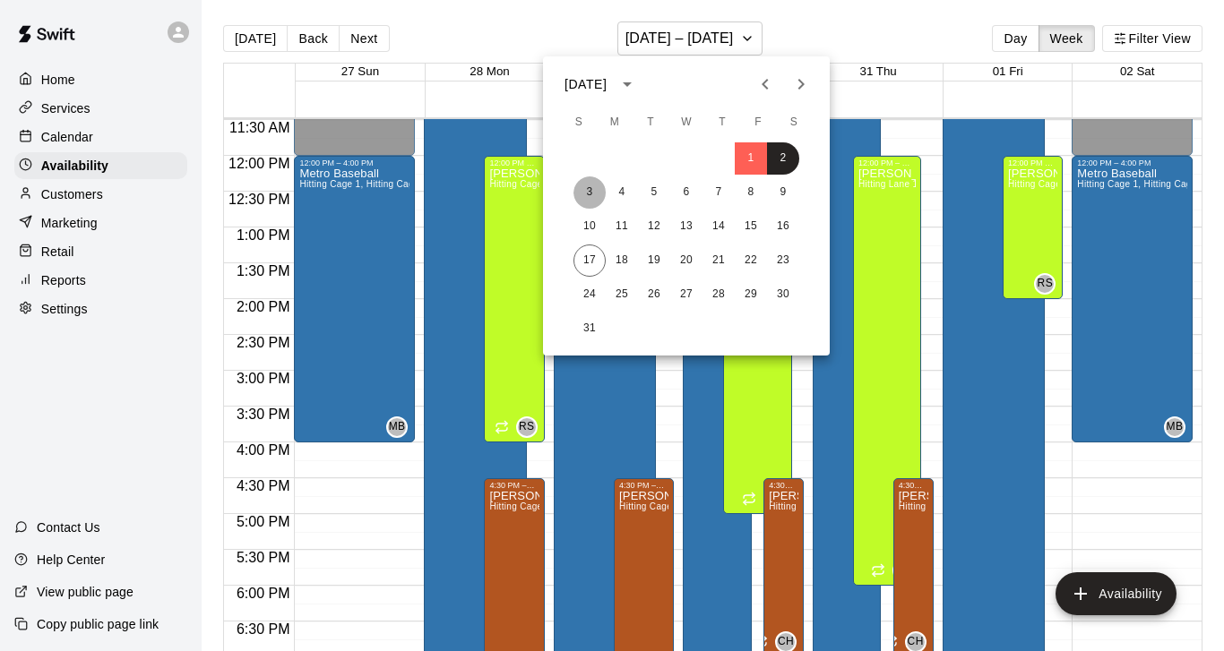
click at [590, 193] on button "3" at bounding box center [589, 192] width 32 height 32
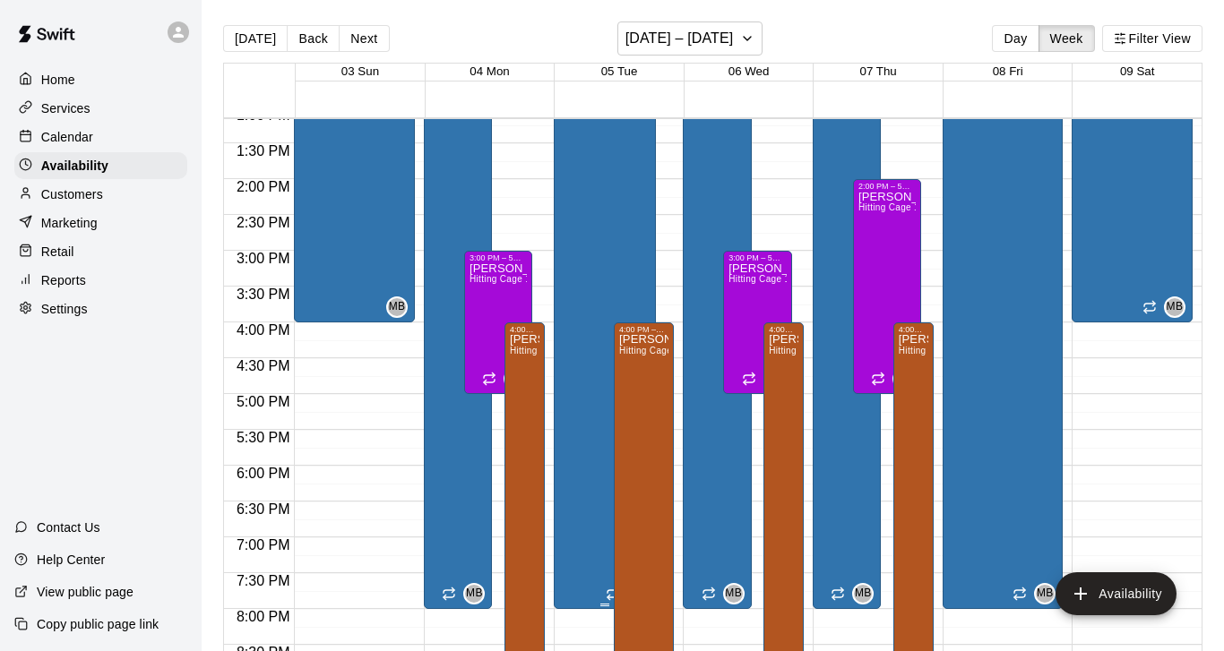
scroll to position [946, 0]
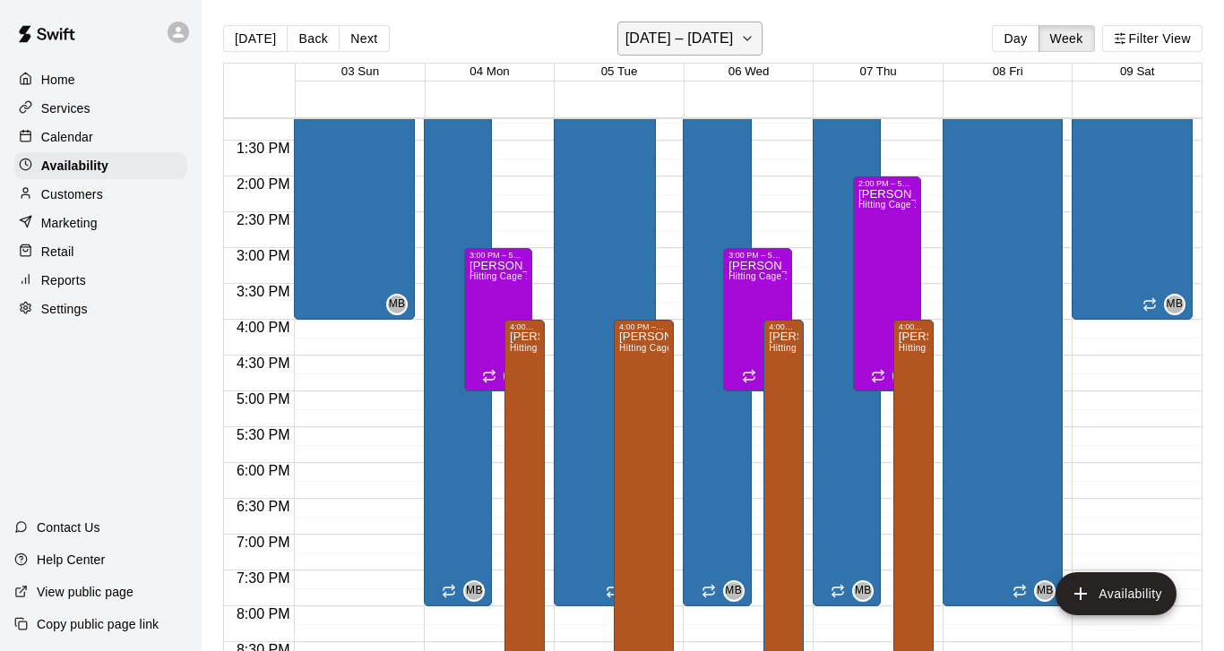
click at [740, 42] on icon "button" at bounding box center [747, 39] width 14 height 22
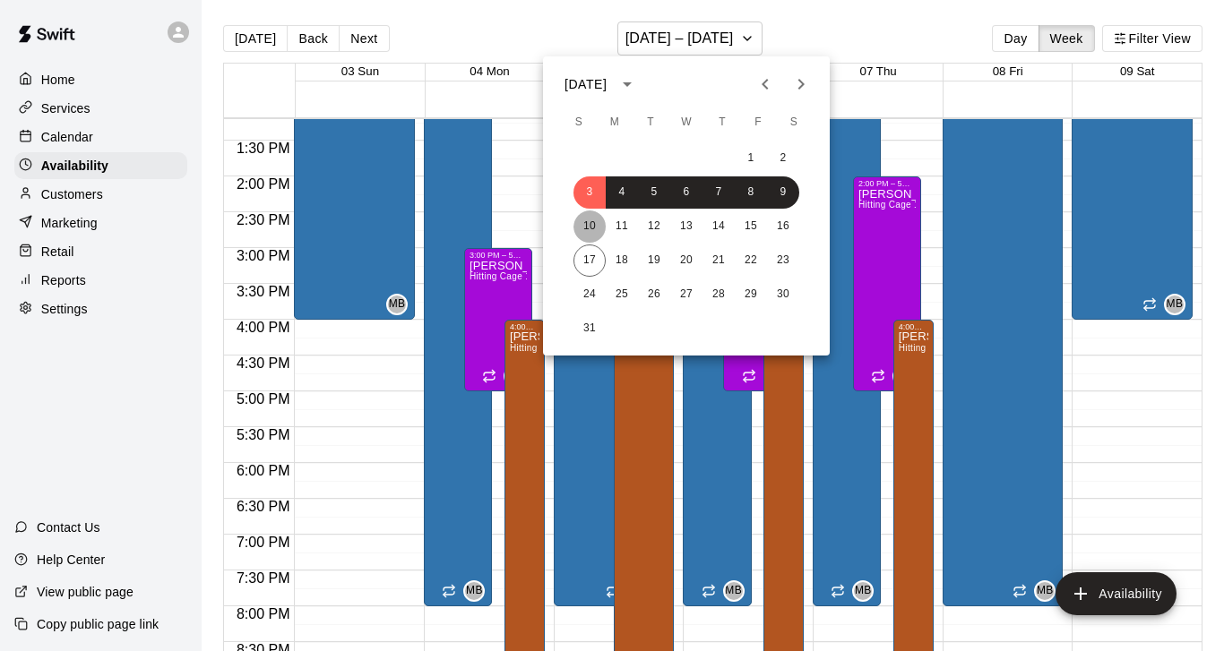
click at [587, 229] on button "10" at bounding box center [589, 227] width 32 height 32
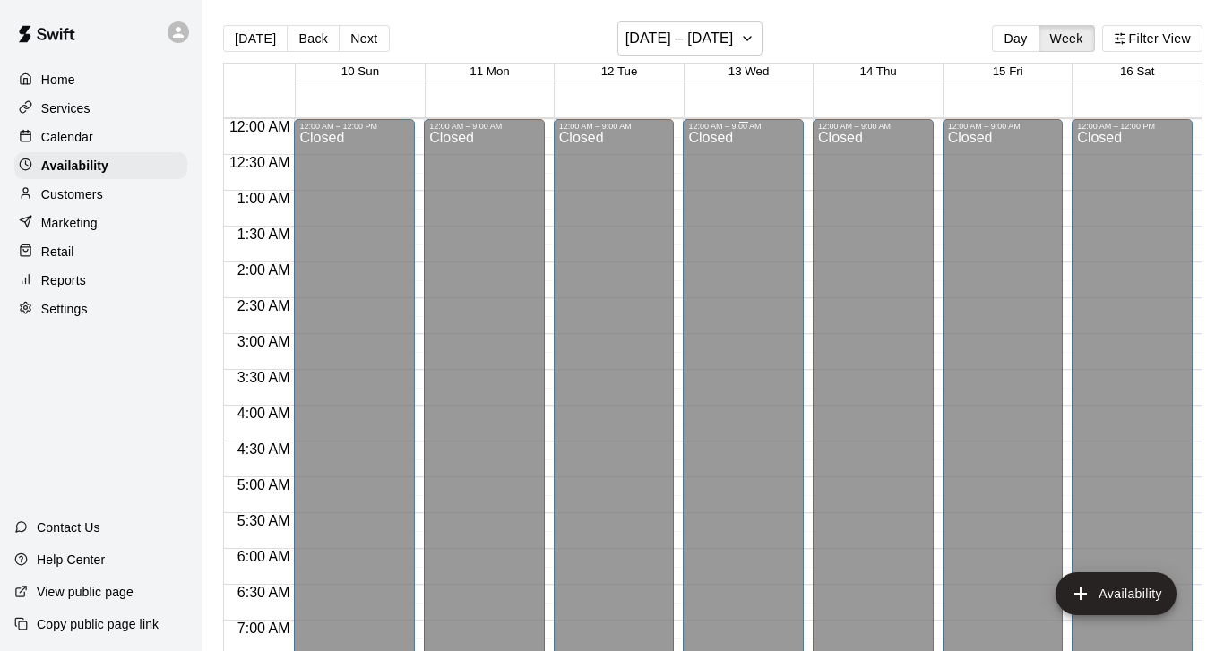
scroll to position [8, 0]
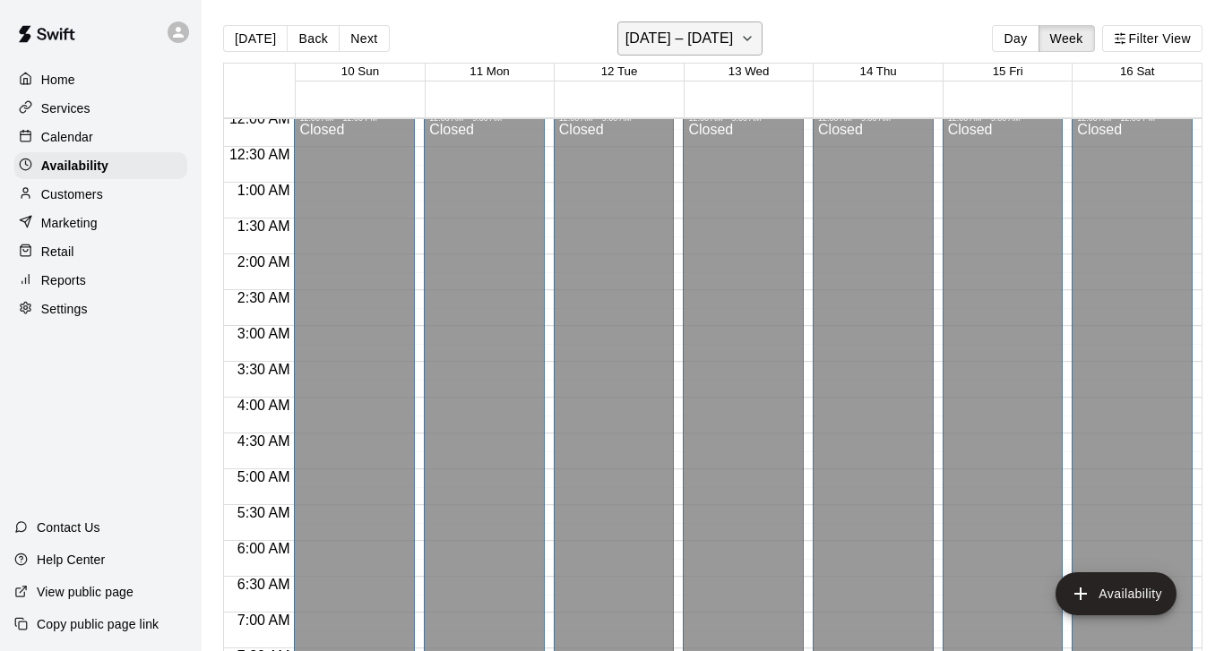
click at [740, 45] on icon "button" at bounding box center [747, 39] width 14 height 22
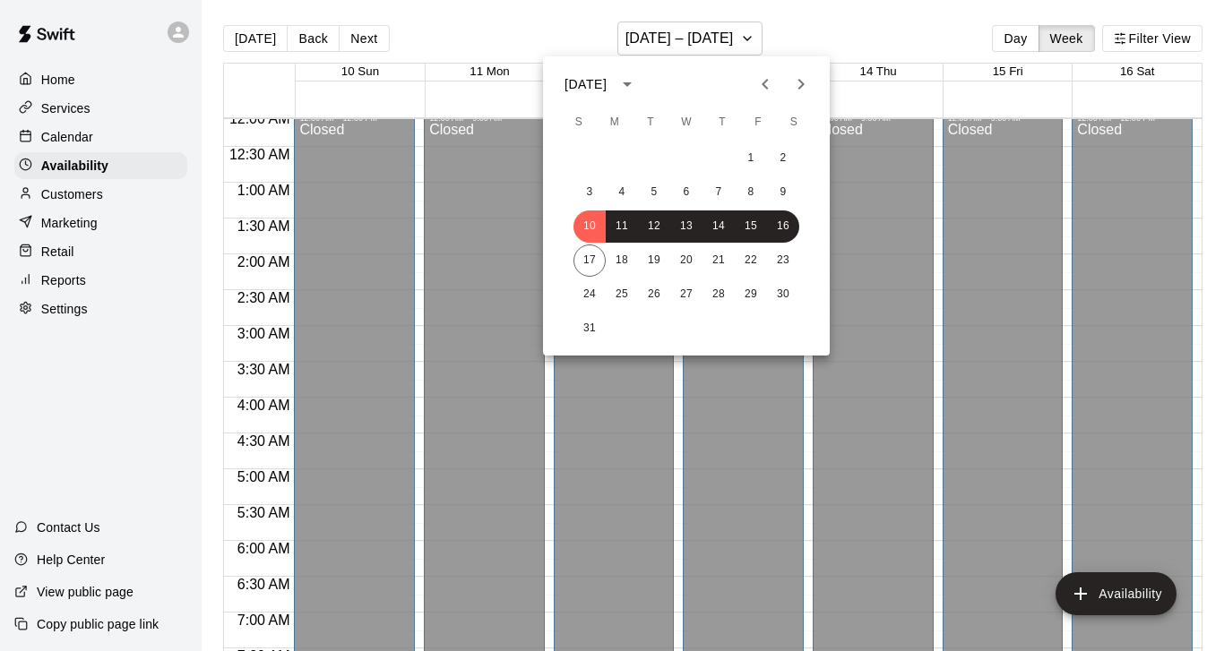
click at [60, 135] on div at bounding box center [612, 325] width 1224 height 651
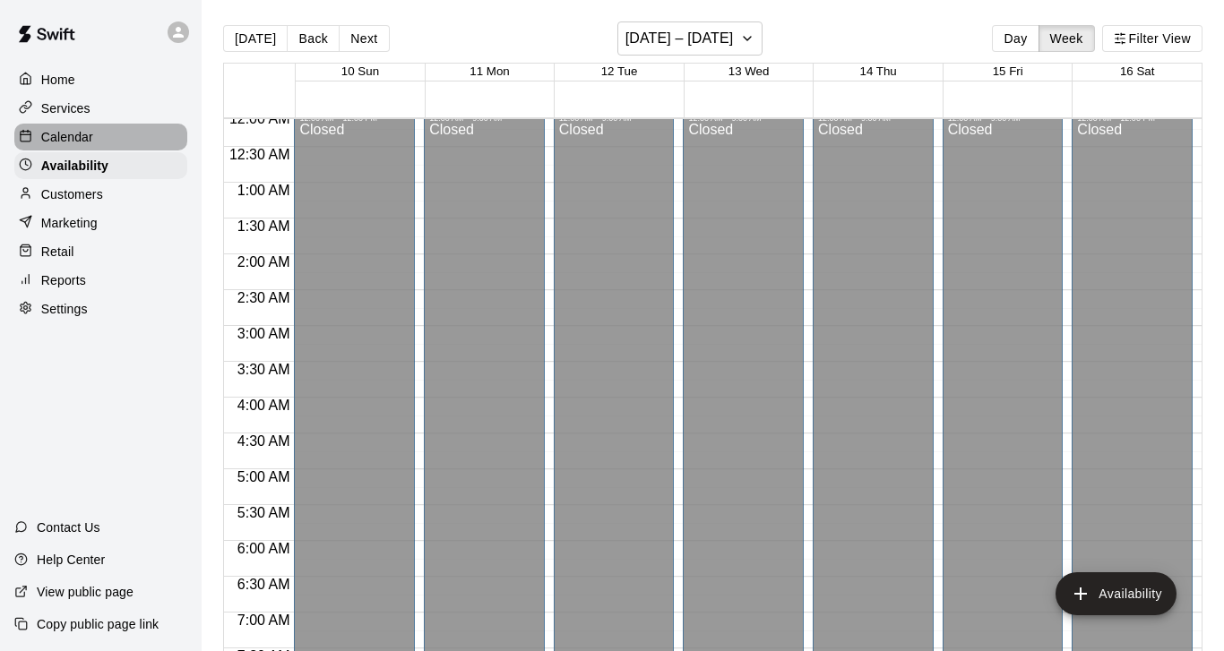
click at [69, 136] on p "Calendar" at bounding box center [67, 137] width 52 height 18
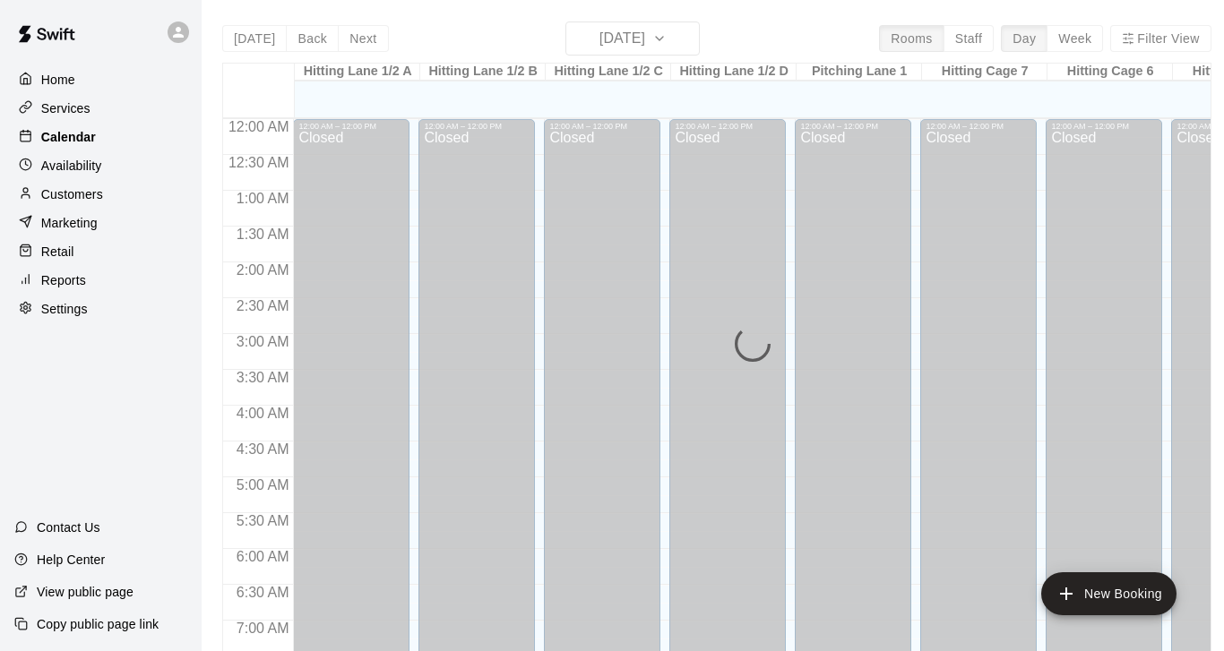
scroll to position [1110, 0]
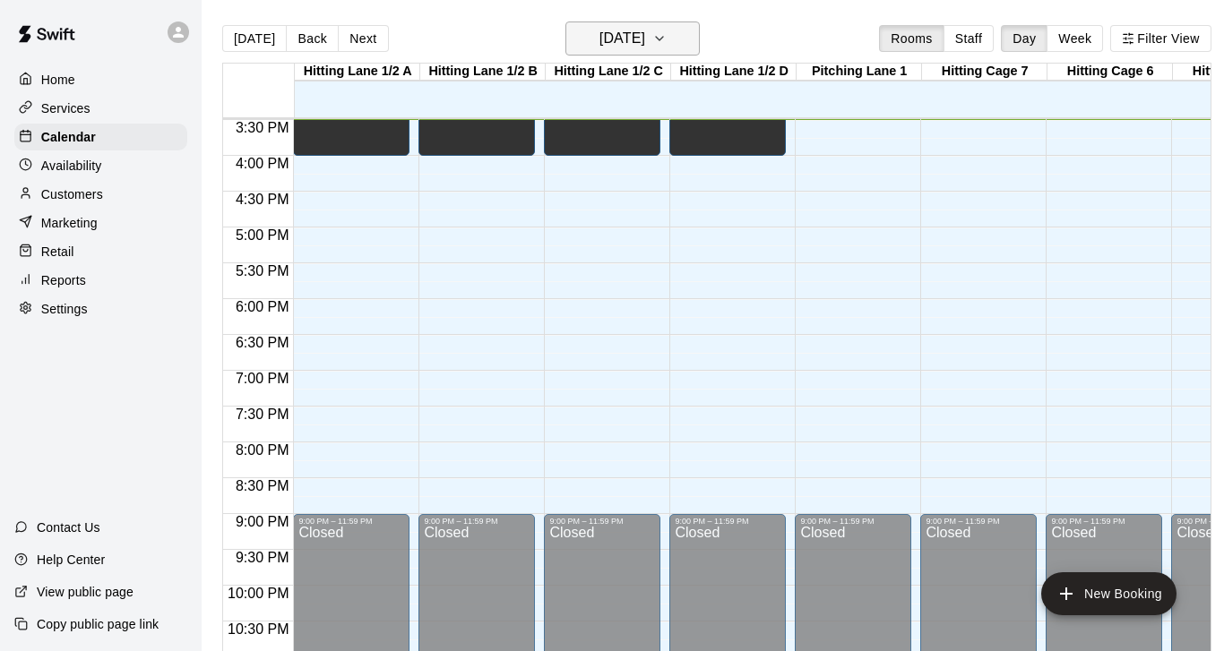
click at [667, 42] on icon "button" at bounding box center [659, 39] width 14 height 22
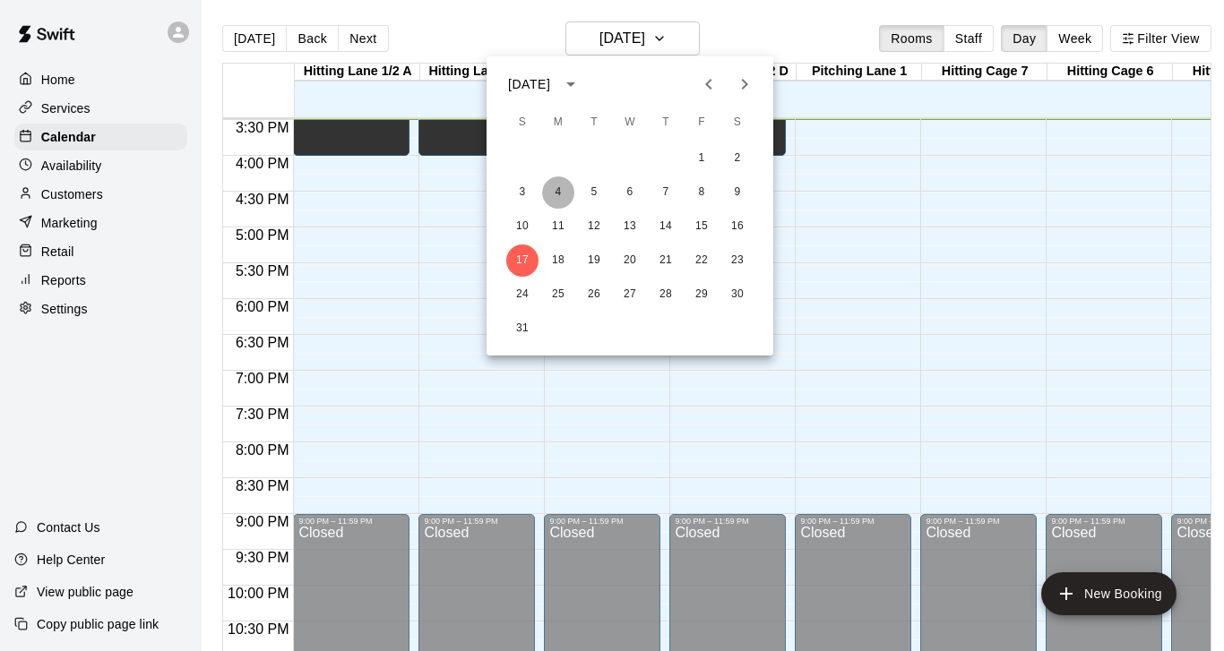
click at [559, 190] on button "4" at bounding box center [558, 192] width 32 height 32
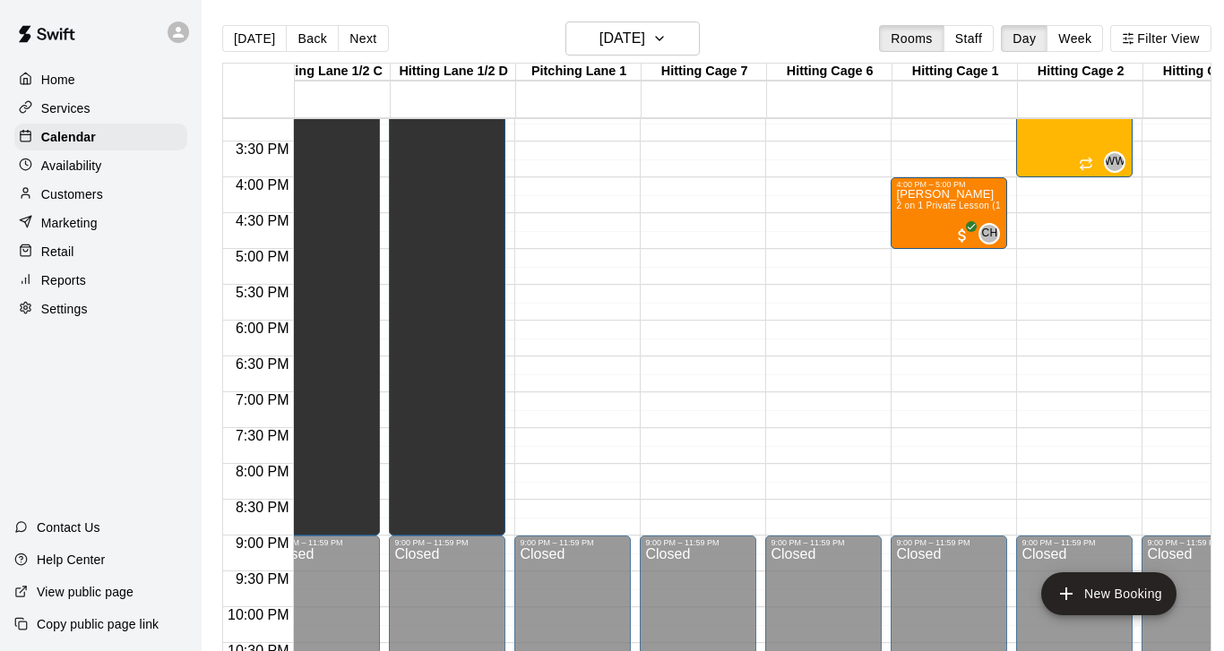
scroll to position [0, 0]
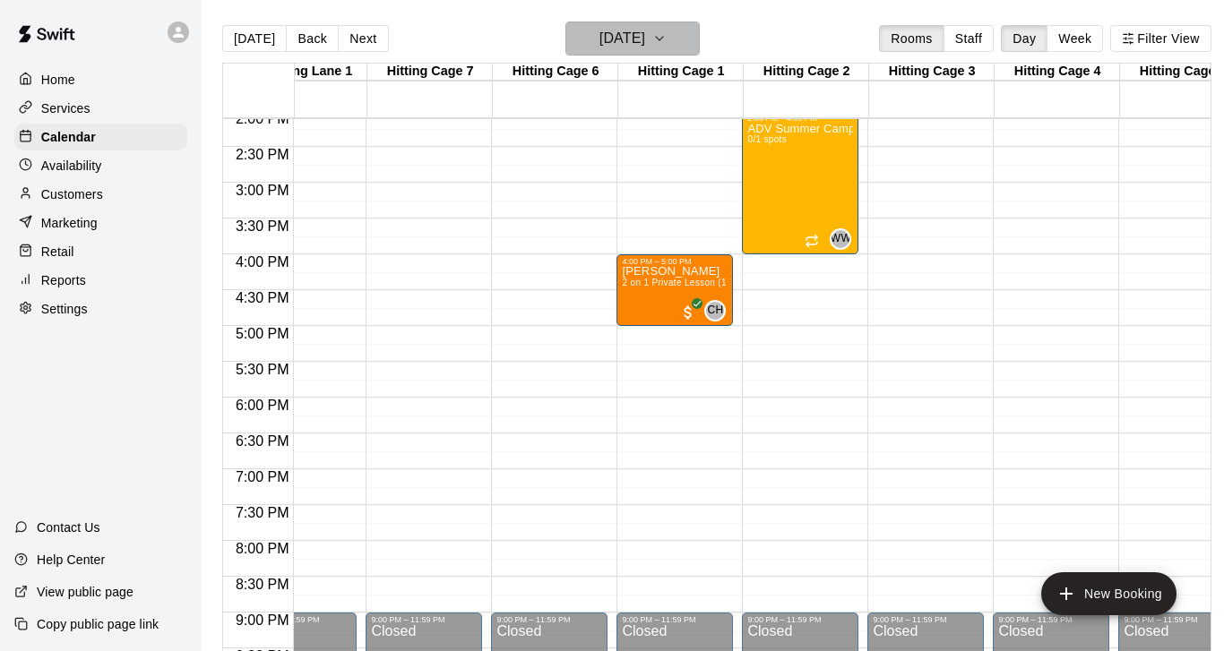
click at [667, 34] on icon "button" at bounding box center [659, 39] width 14 height 22
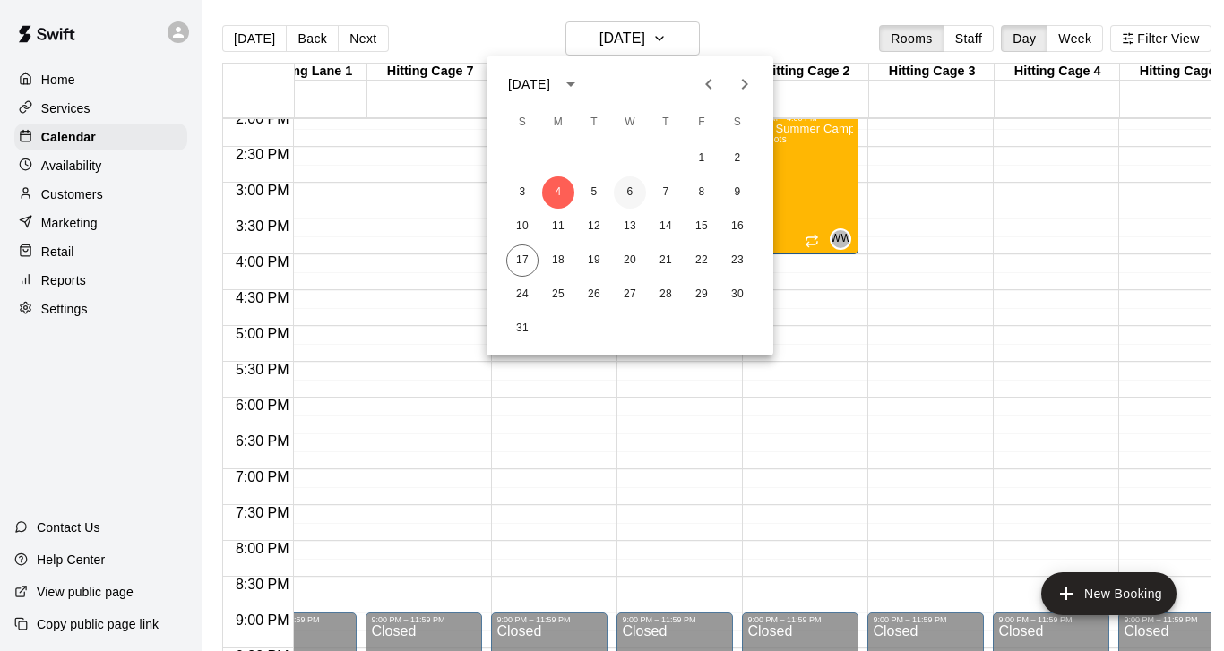
click at [628, 191] on button "6" at bounding box center [630, 192] width 32 height 32
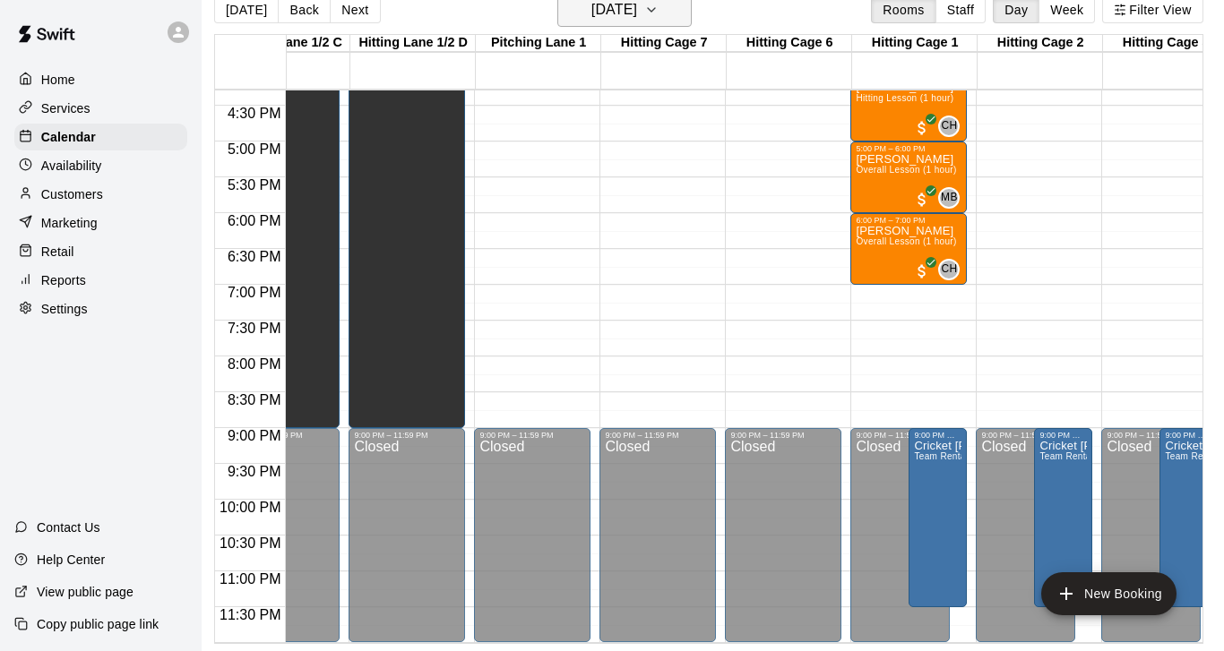
click at [692, 15] on button "[DATE]" at bounding box center [624, 10] width 134 height 34
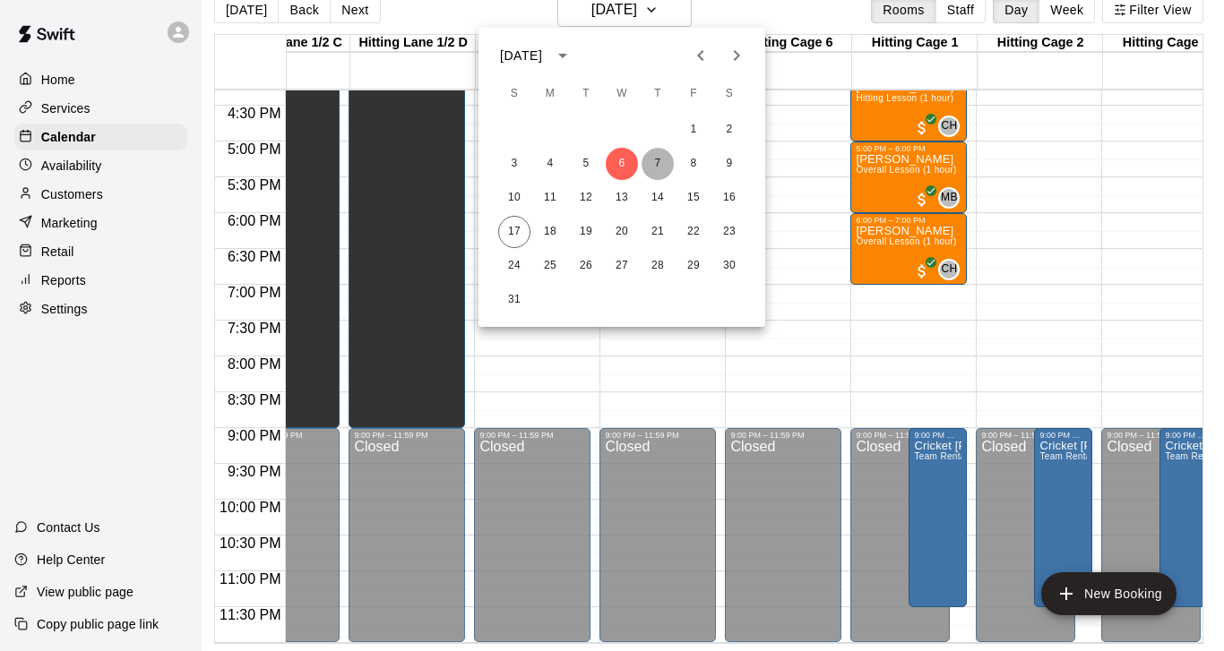
click at [658, 162] on button "7" at bounding box center [657, 164] width 32 height 32
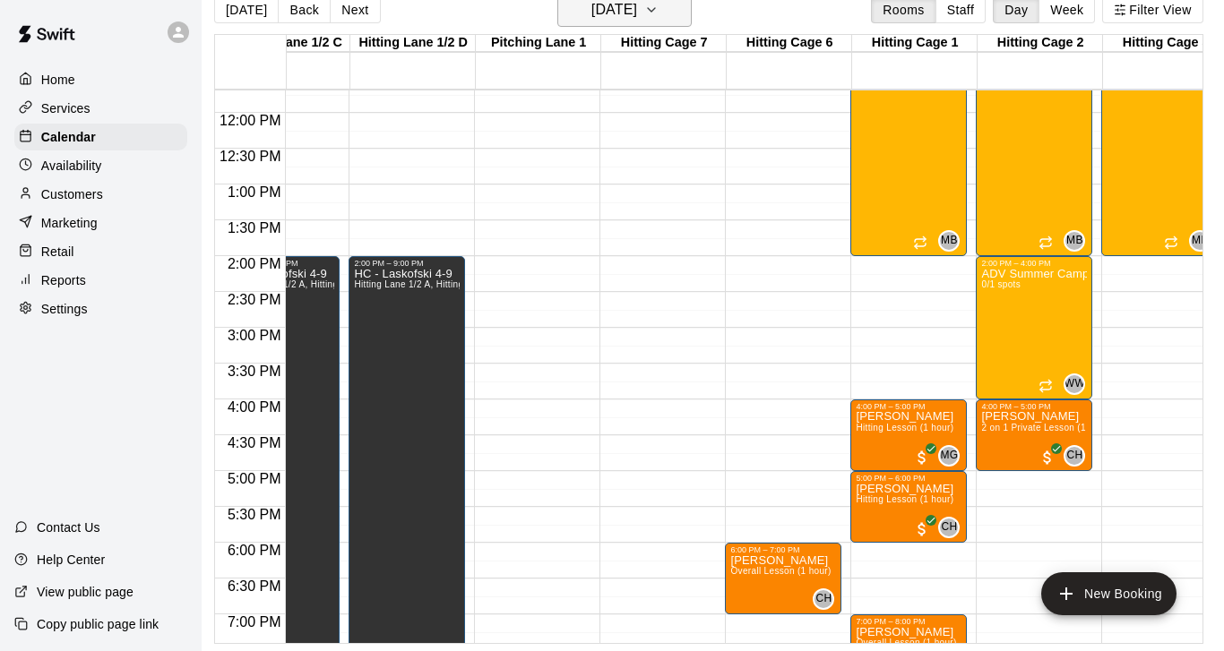
click at [658, 14] on icon "button" at bounding box center [651, 10] width 14 height 22
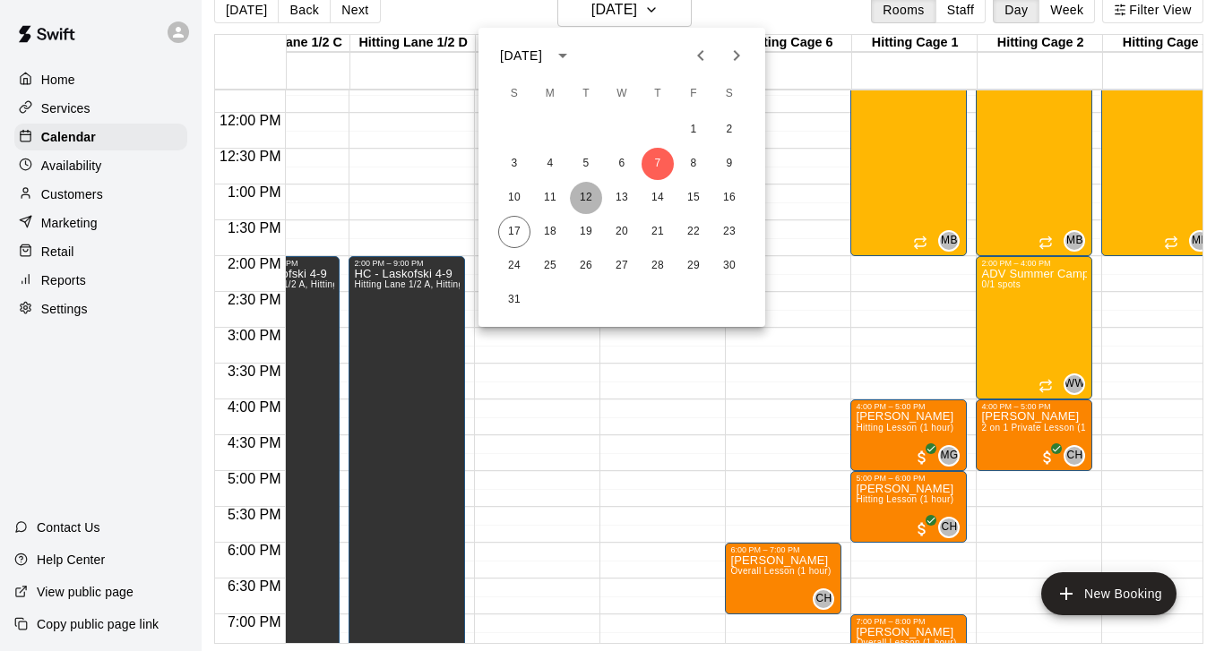
click at [588, 198] on button "12" at bounding box center [586, 198] width 32 height 32
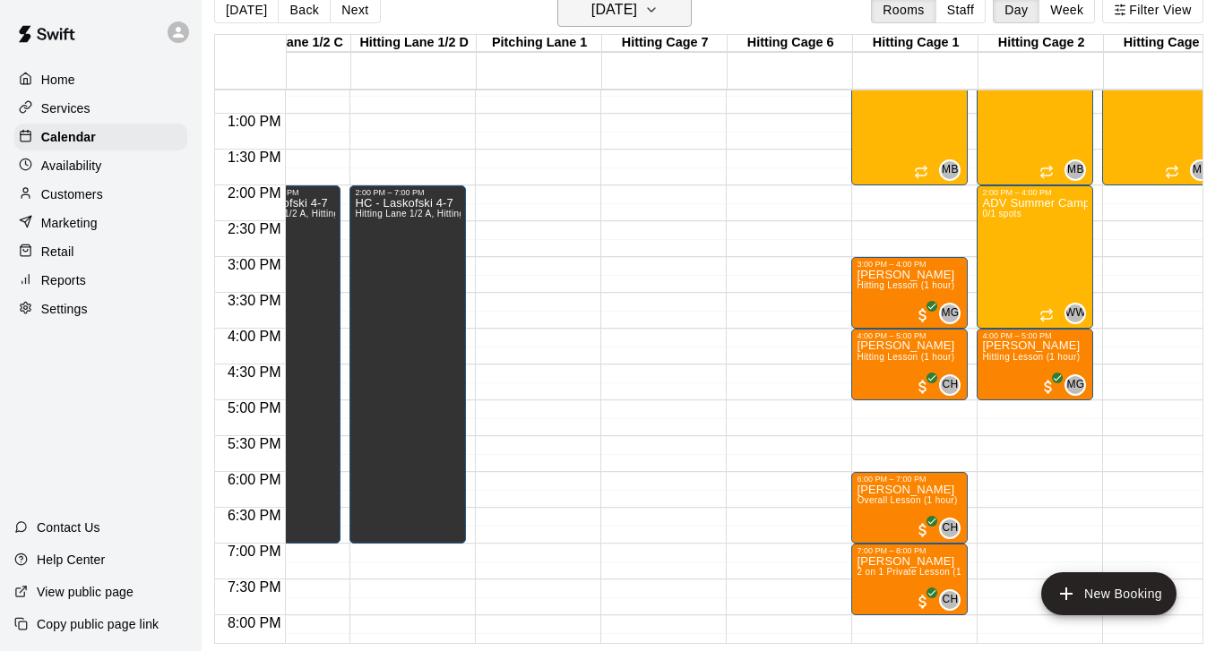
click at [658, 16] on icon "button" at bounding box center [651, 10] width 14 height 22
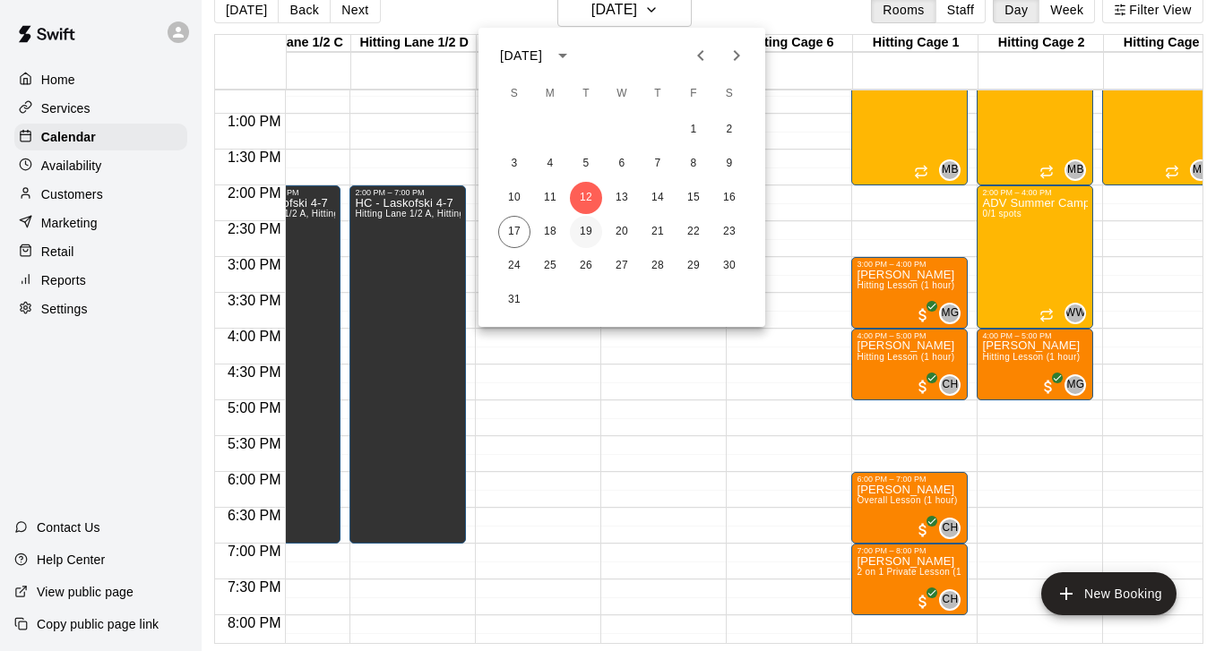
click at [588, 230] on button "19" at bounding box center [586, 232] width 32 height 32
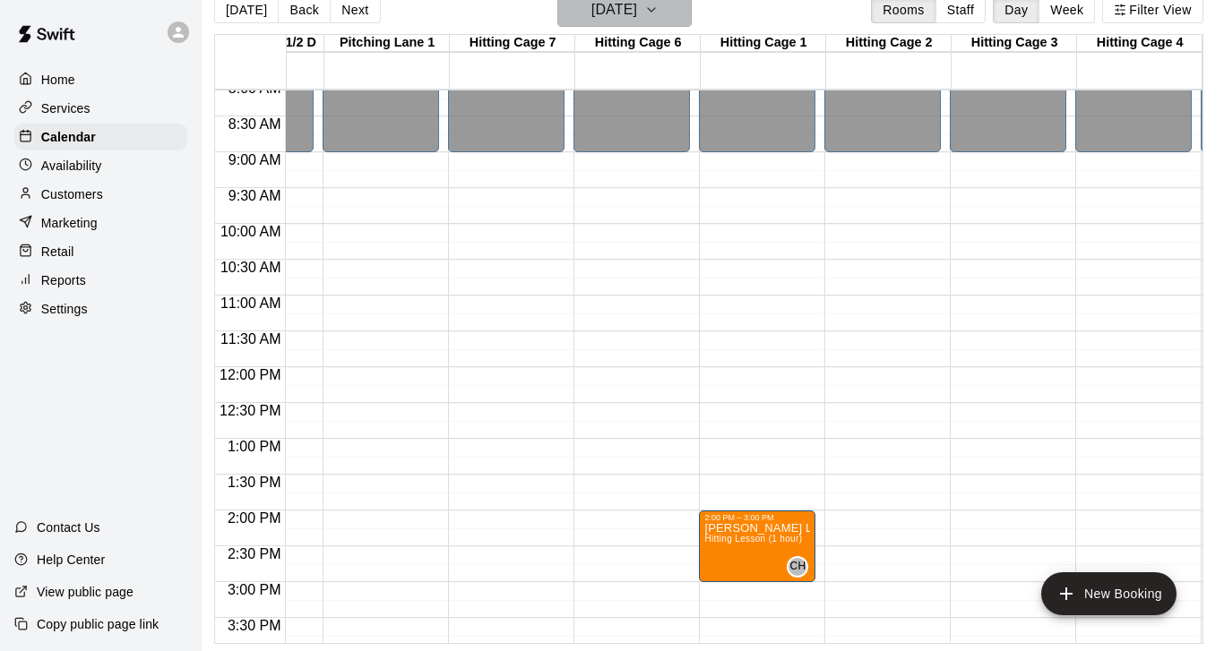
click at [658, 14] on icon "button" at bounding box center [651, 10] width 14 height 22
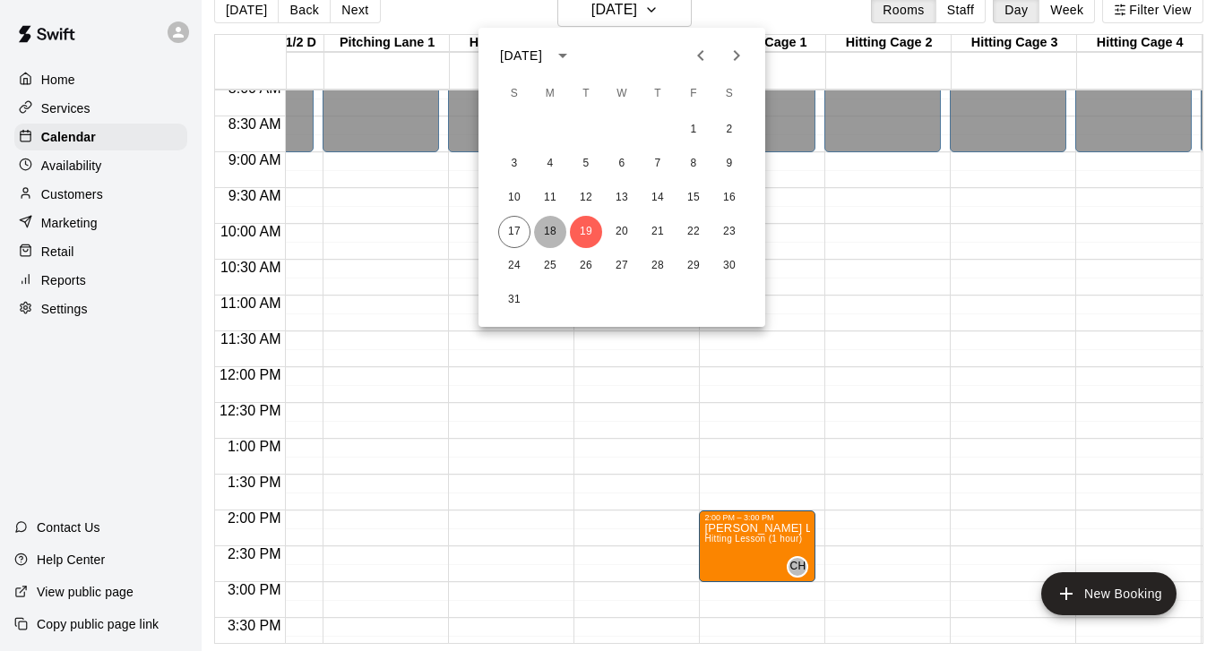
click at [554, 233] on button "18" at bounding box center [550, 232] width 32 height 32
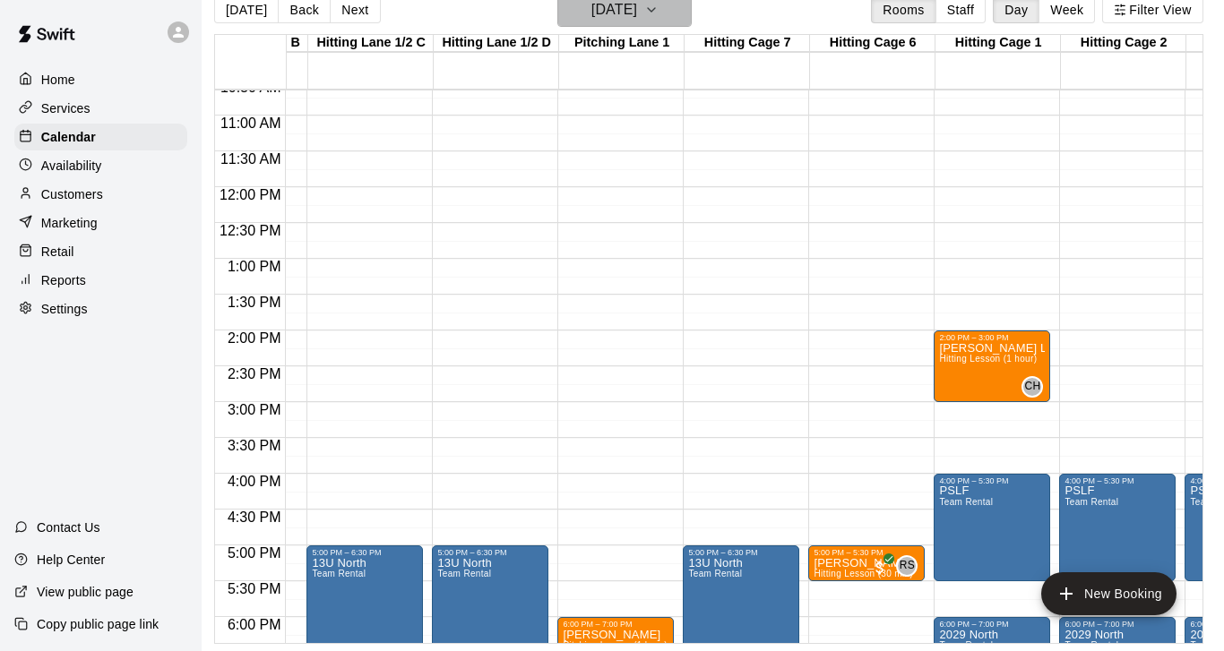
click at [658, 5] on icon "button" at bounding box center [651, 10] width 14 height 22
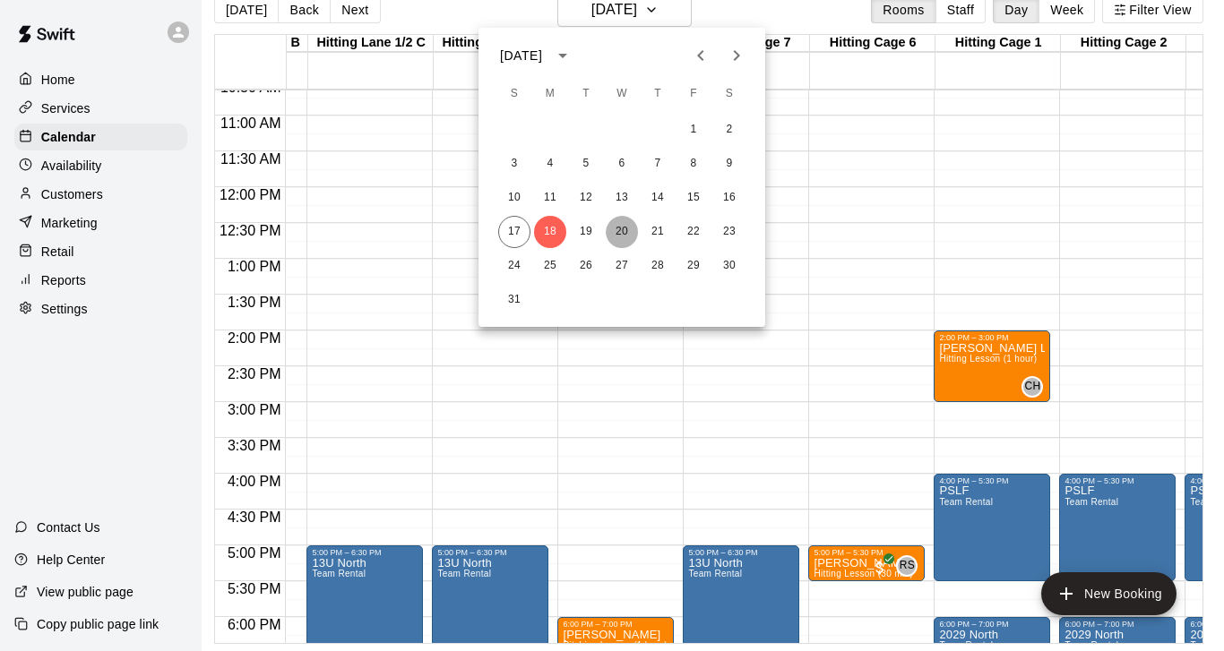
click at [622, 235] on button "20" at bounding box center [622, 232] width 32 height 32
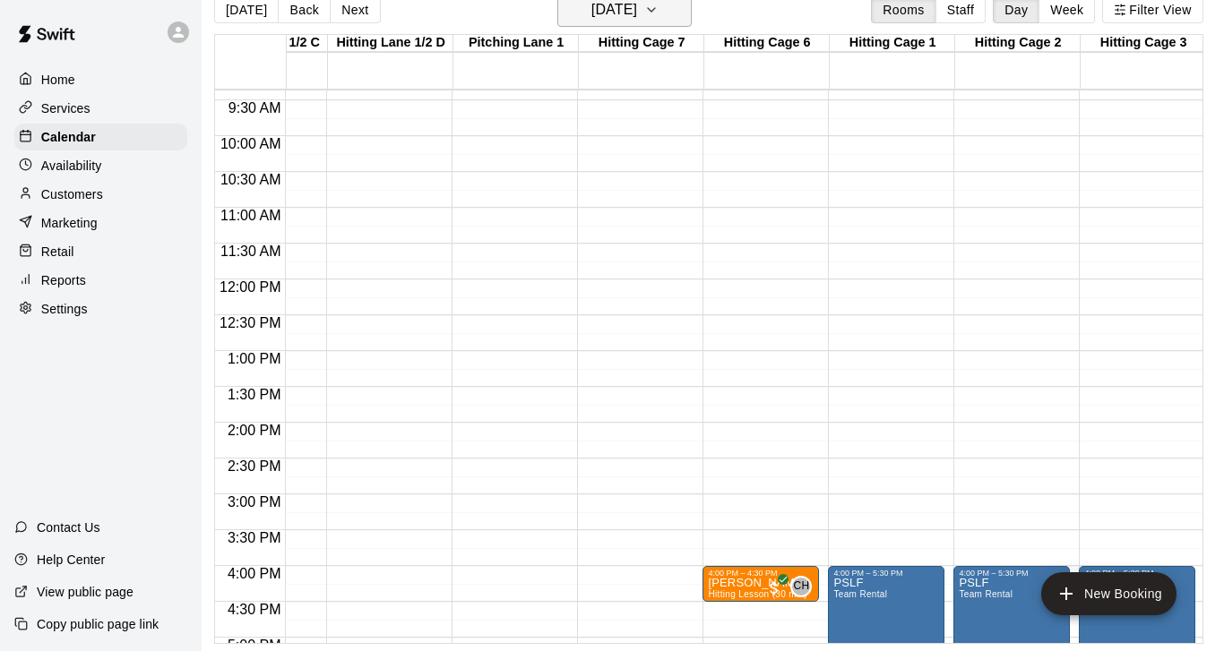
click at [655, 11] on icon "button" at bounding box center [651, 10] width 7 height 4
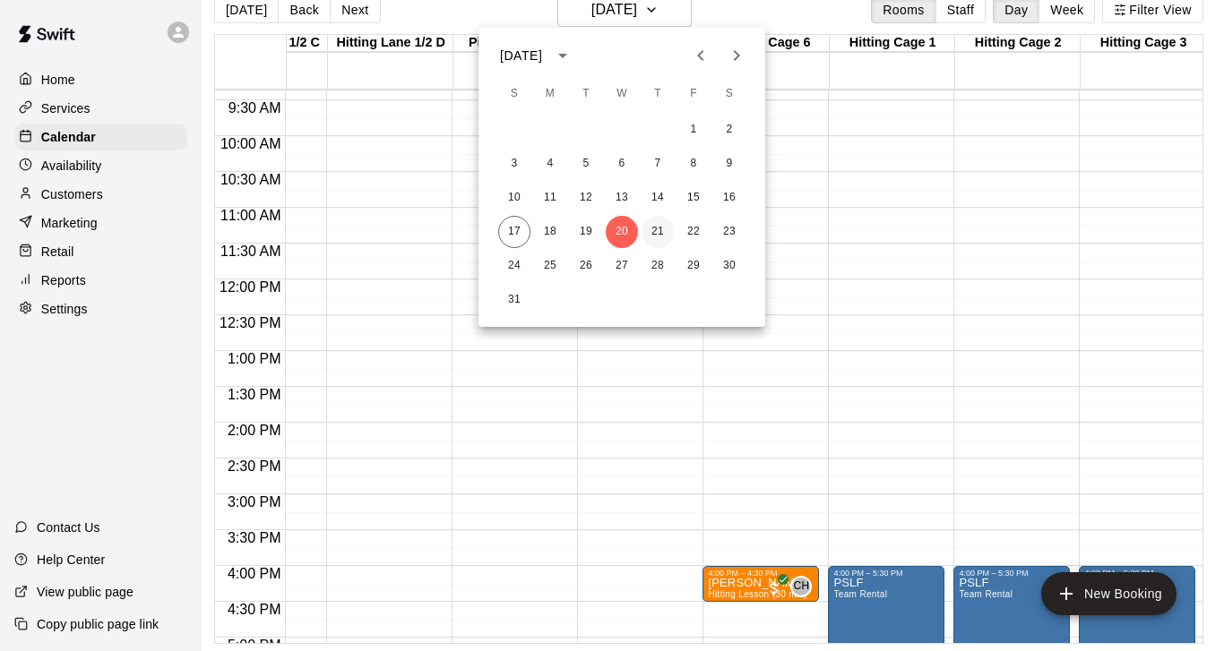
click at [651, 232] on button "21" at bounding box center [657, 232] width 32 height 32
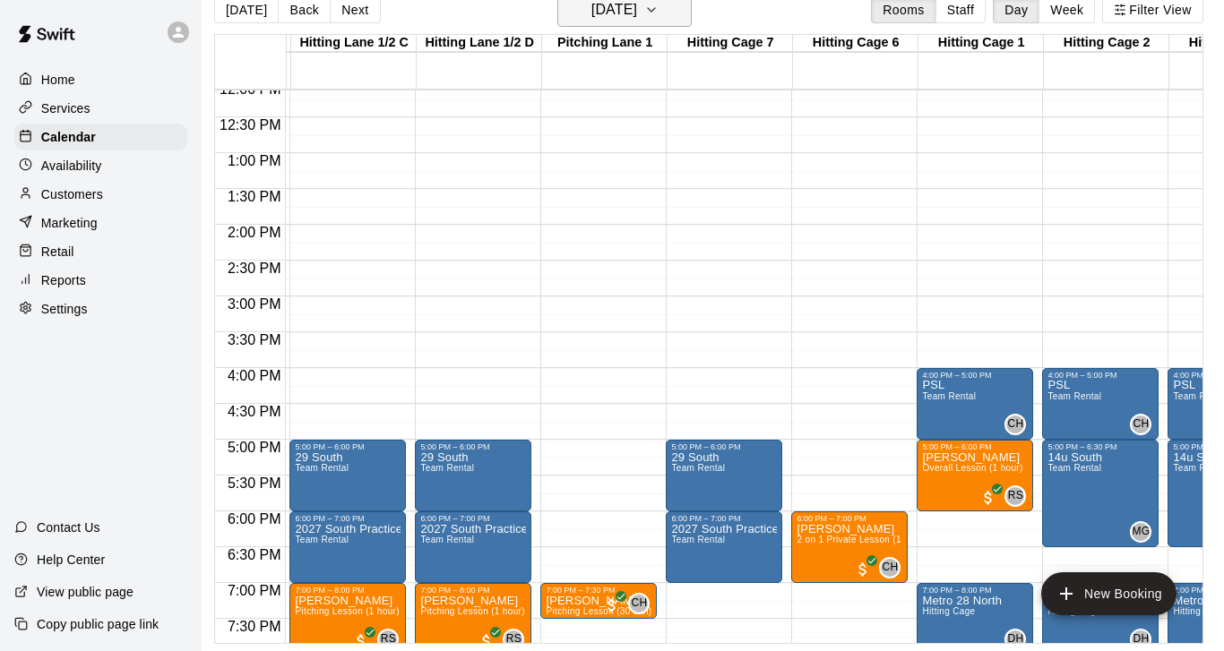
click at [655, 10] on icon "button" at bounding box center [651, 10] width 7 height 4
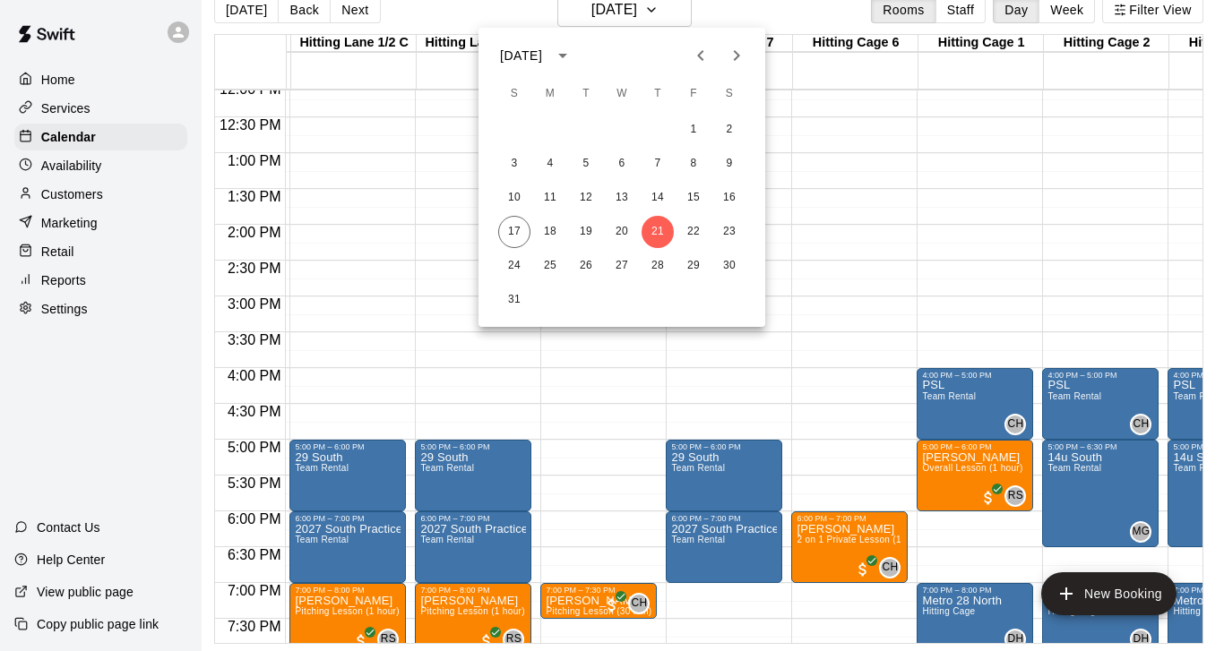
click at [56, 163] on div at bounding box center [612, 325] width 1224 height 651
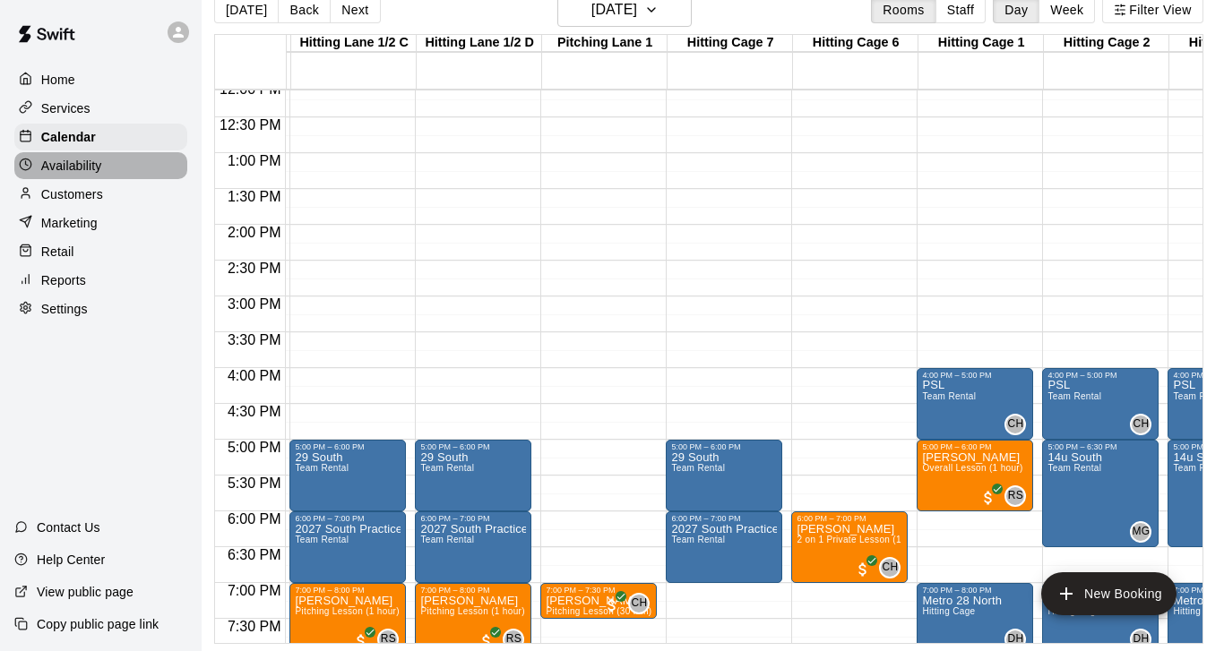
click at [68, 167] on p "Availability" at bounding box center [71, 166] width 61 height 18
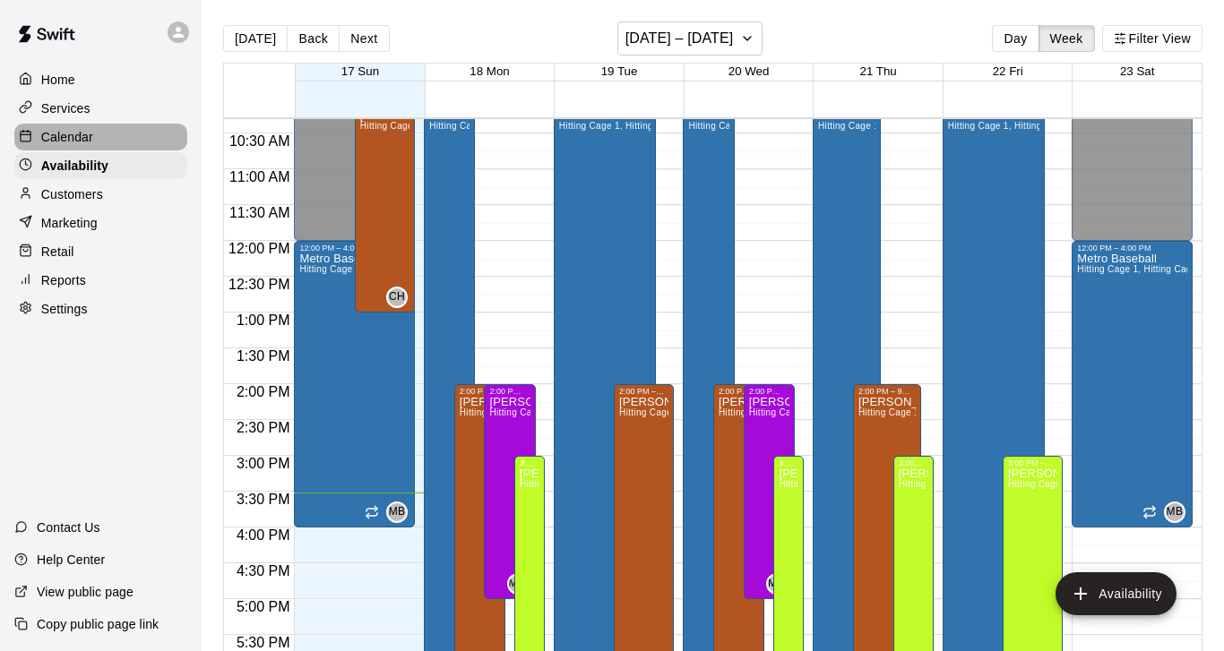
click at [71, 139] on p "Calendar" at bounding box center [67, 137] width 52 height 18
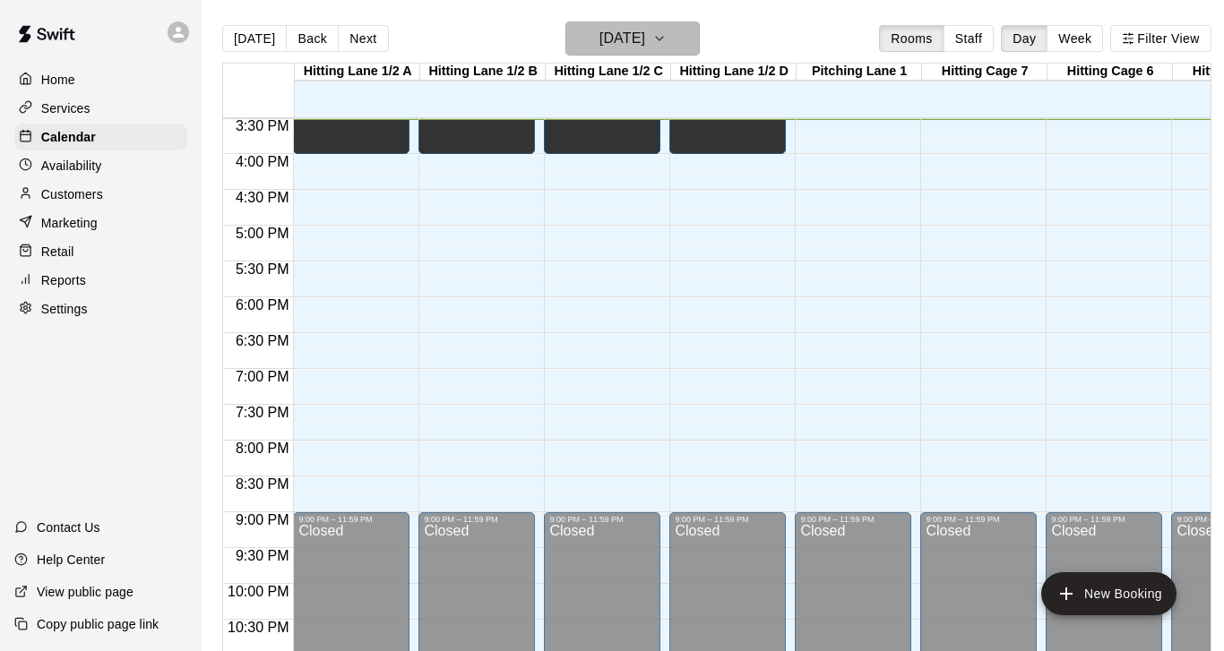
click at [667, 45] on icon "button" at bounding box center [659, 39] width 14 height 22
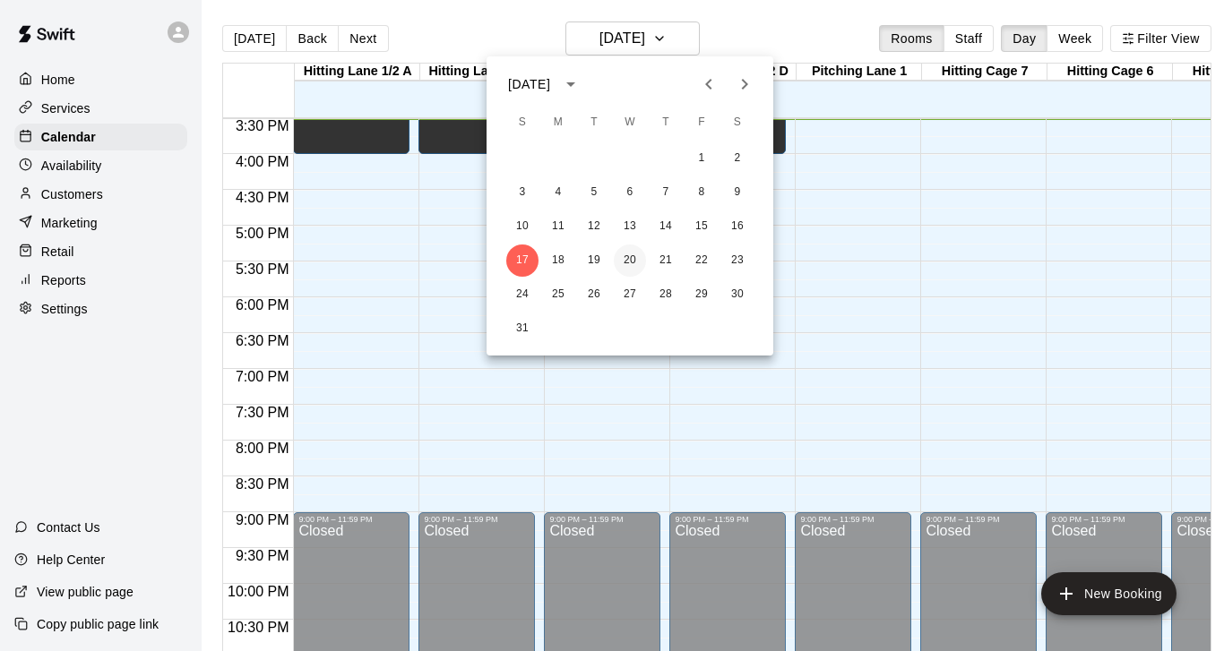
click at [628, 262] on button "20" at bounding box center [630, 261] width 32 height 32
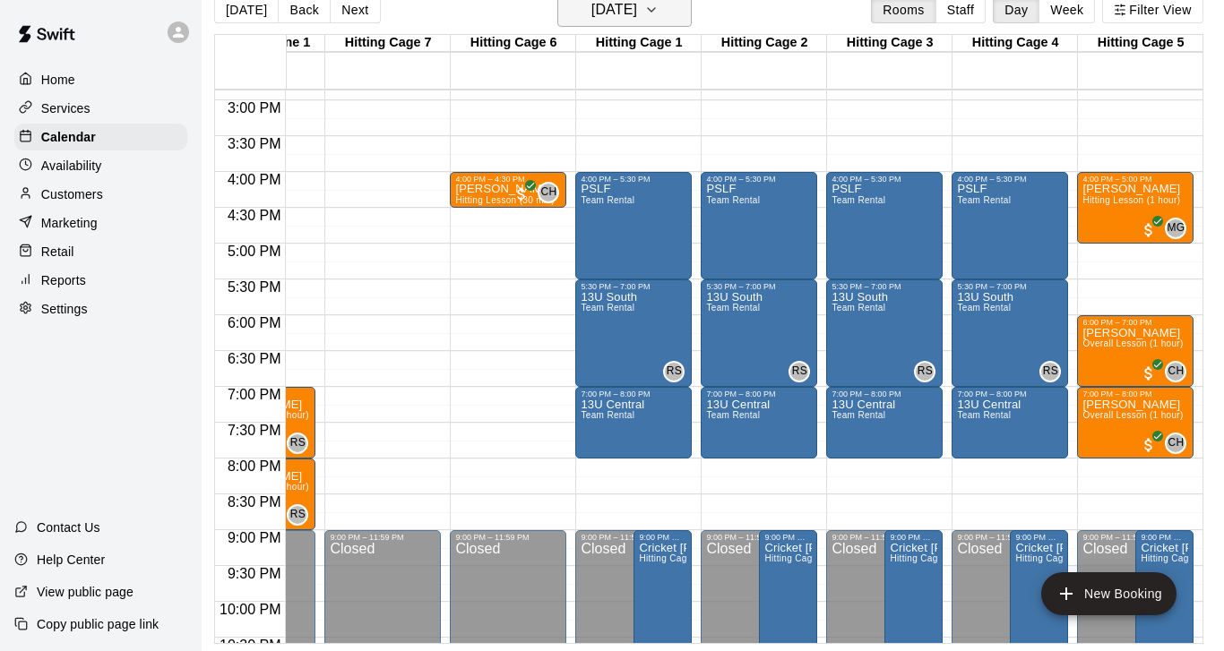
click at [658, 13] on icon "button" at bounding box center [651, 10] width 14 height 22
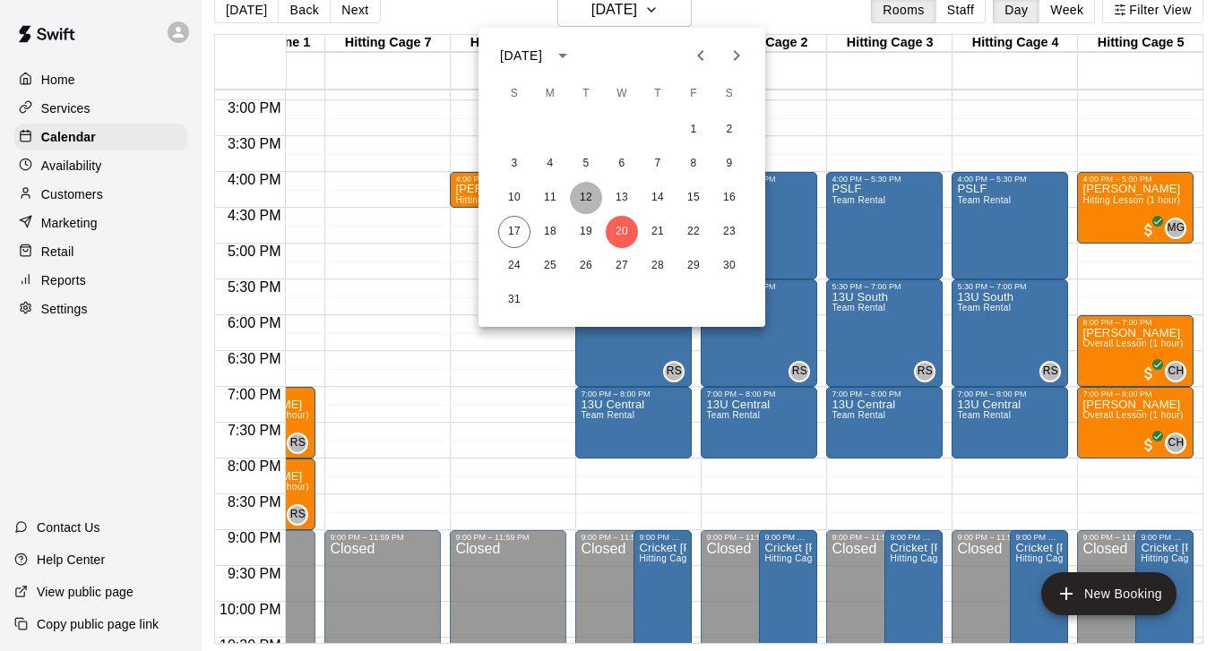
click at [590, 196] on button "12" at bounding box center [586, 198] width 32 height 32
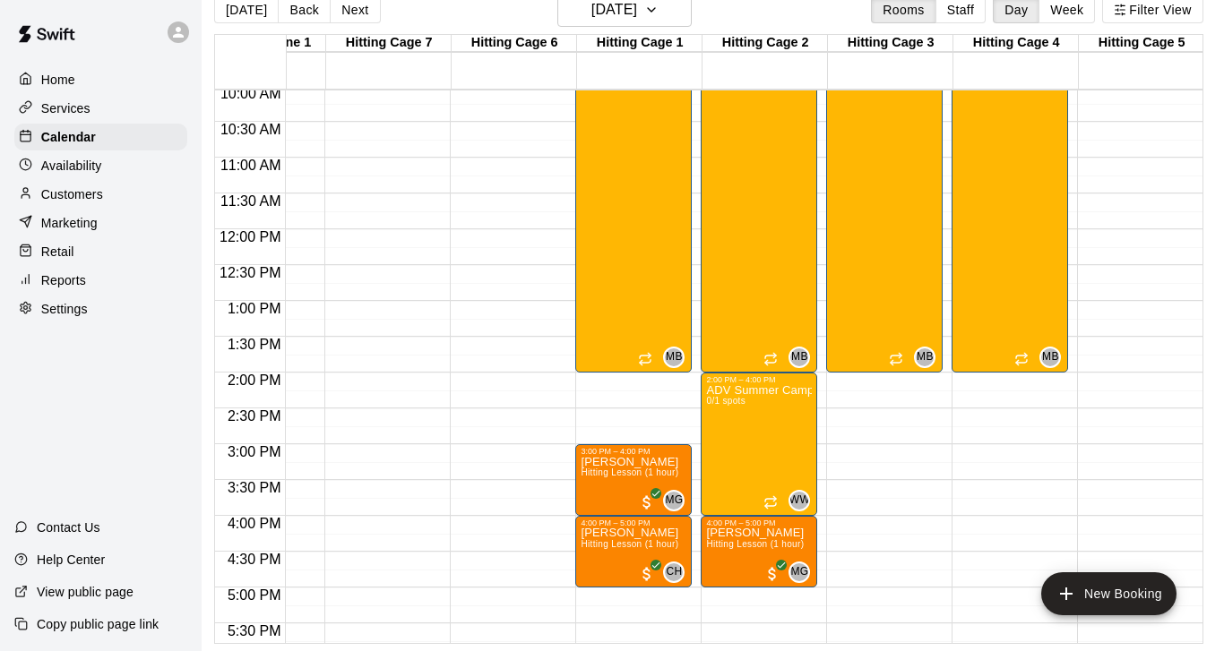
scroll to position [589, 588]
